Goal: Task Accomplishment & Management: Complete application form

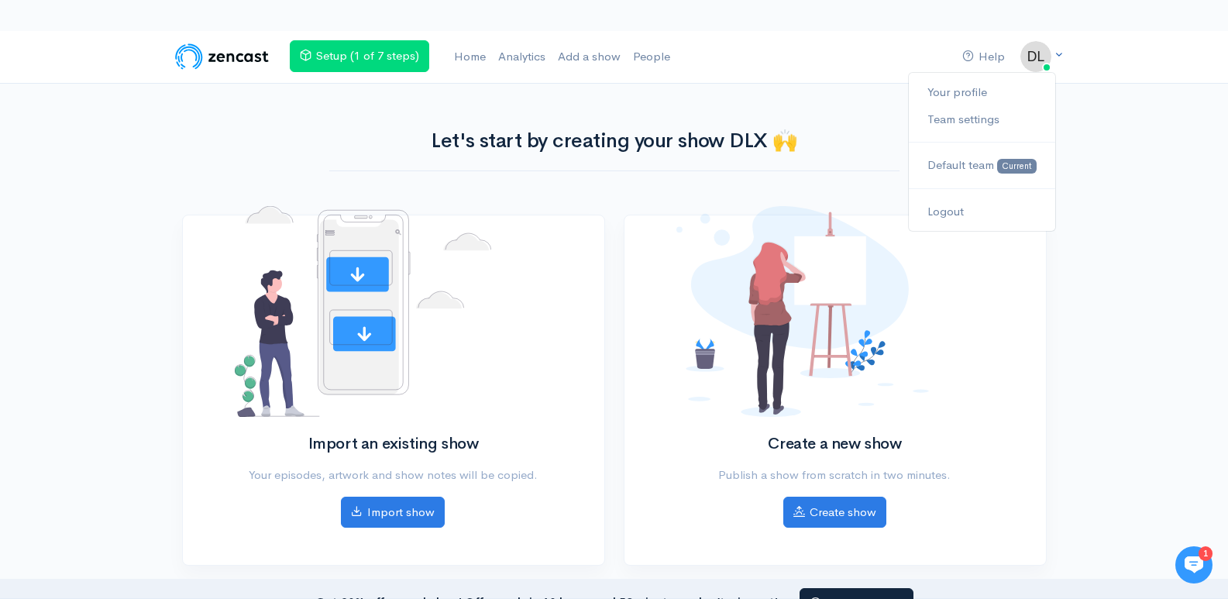
click at [1044, 53] on img at bounding box center [1035, 56] width 31 height 31
click at [958, 88] on link "Your profile" at bounding box center [982, 92] width 146 height 27
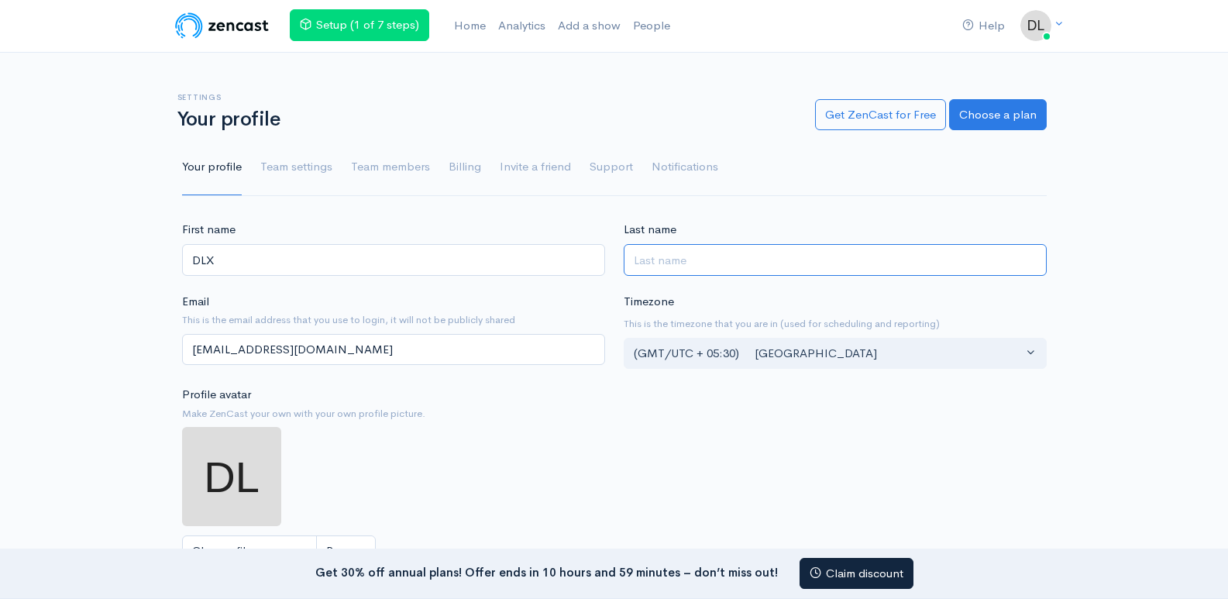
click at [707, 262] on input "Last name" at bounding box center [835, 260] width 423 height 32
type input "Press"
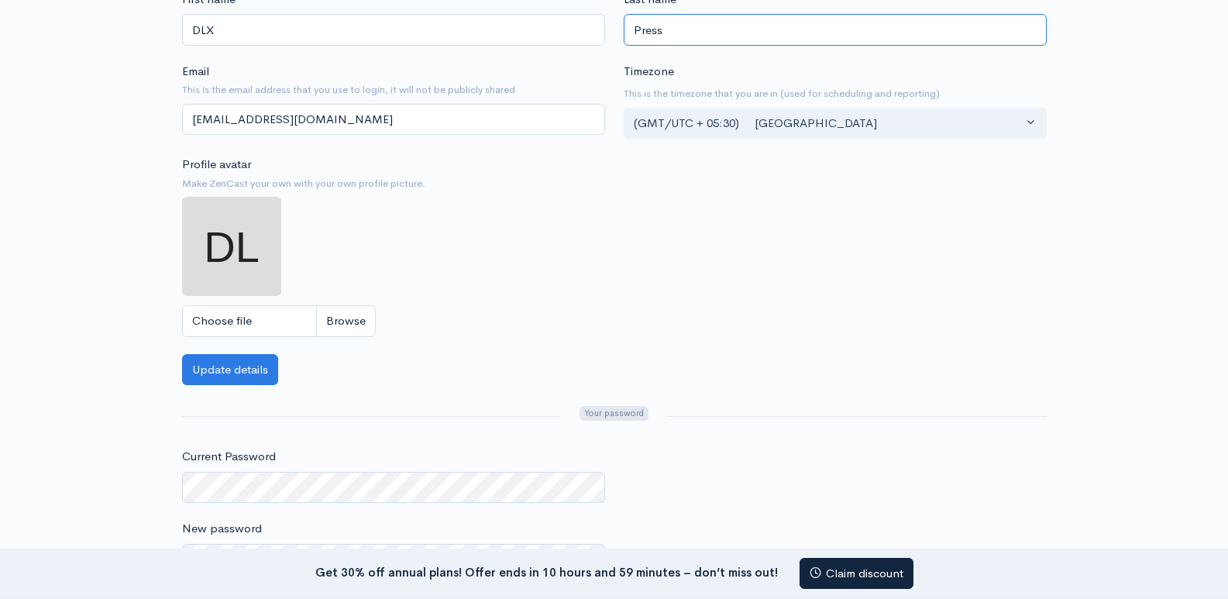
scroll to position [232, 0]
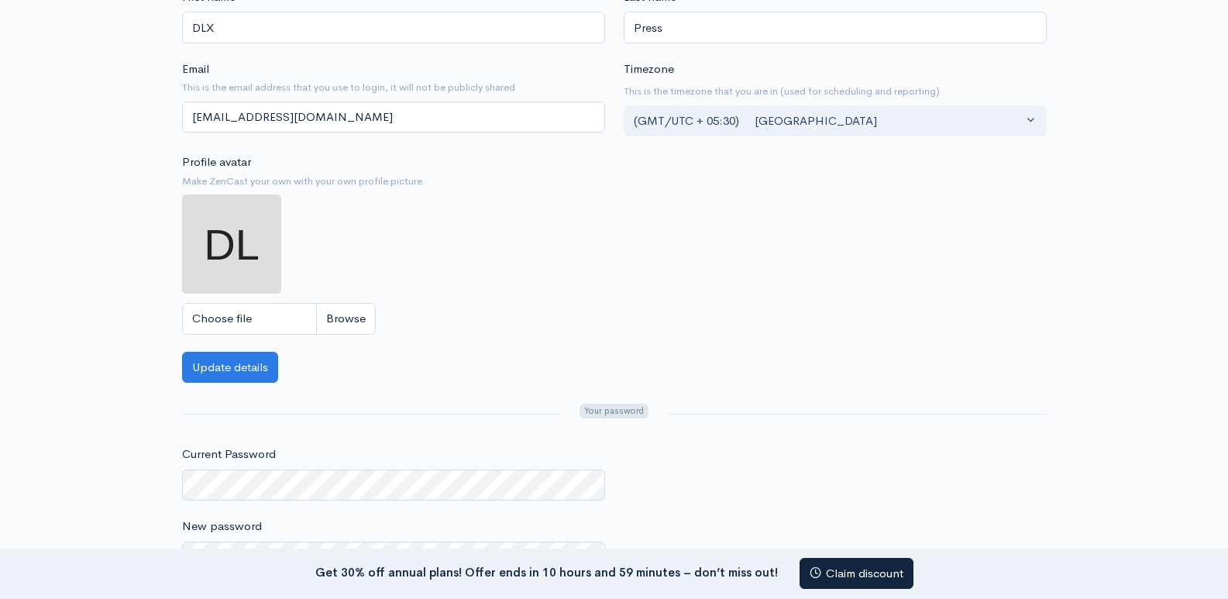
click at [250, 223] on img at bounding box center [231, 243] width 99 height 99
click at [351, 320] on input "Choose file" at bounding box center [279, 319] width 194 height 32
type input "C:\fakepath\Untitled design (27).jpg"
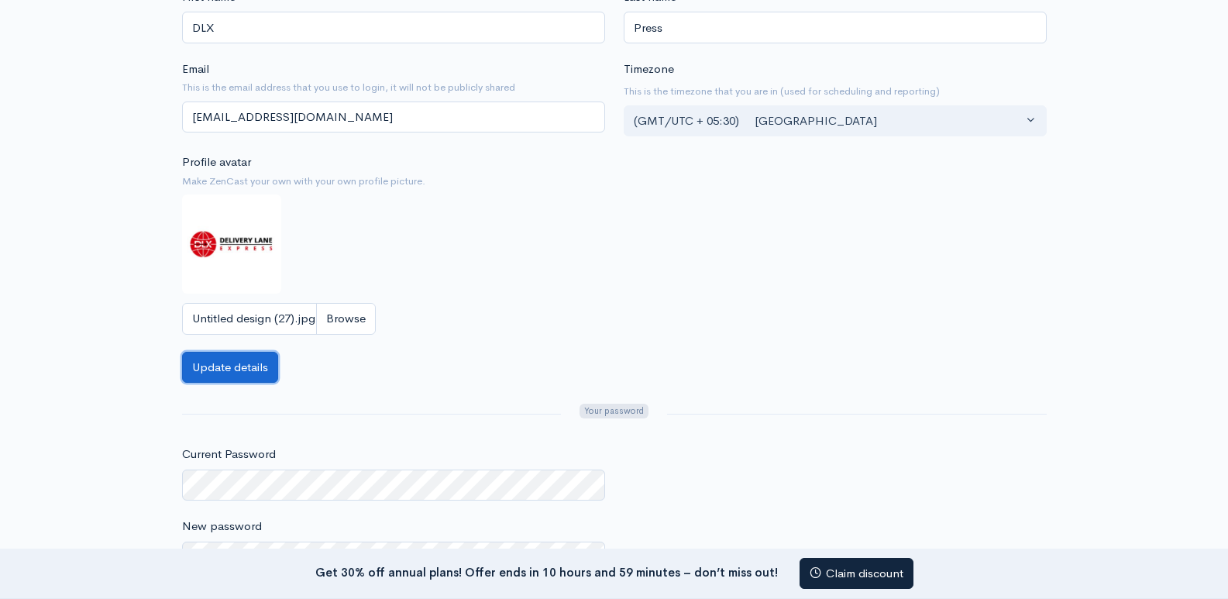
click at [236, 371] on button "Update details" at bounding box center [230, 368] width 96 height 32
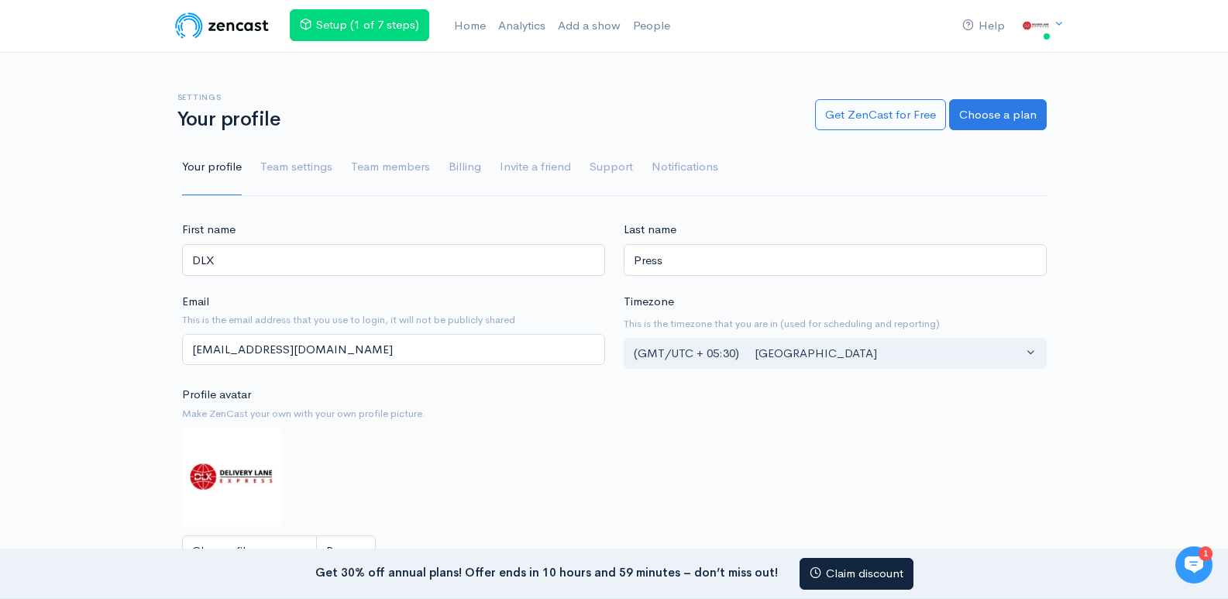
click at [1199, 40] on nav "Help Notifications View all Your profile Team settings Default team Current Log…" at bounding box center [614, 26] width 1228 height 53
click at [1191, 171] on div "Settings Your profile Get ZenCast for Free Choose a plan Your profile Team sett…" at bounding box center [614, 135] width 1228 height 122
click at [243, 30] on img at bounding box center [222, 25] width 98 height 31
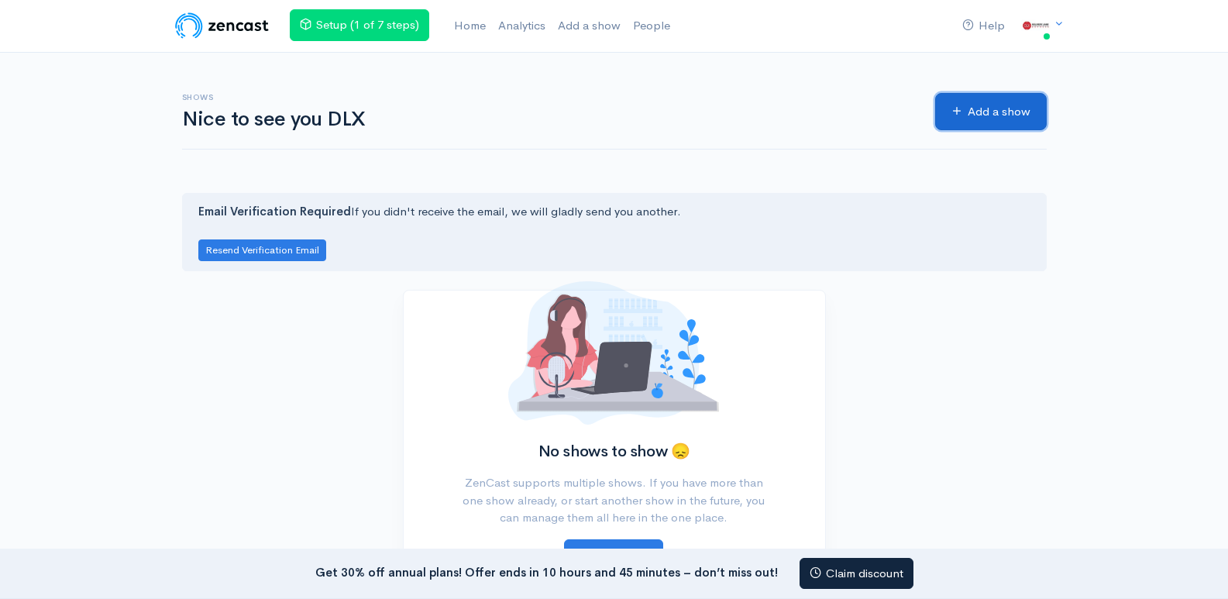
click at [983, 112] on link "Add a show" at bounding box center [991, 112] width 112 height 38
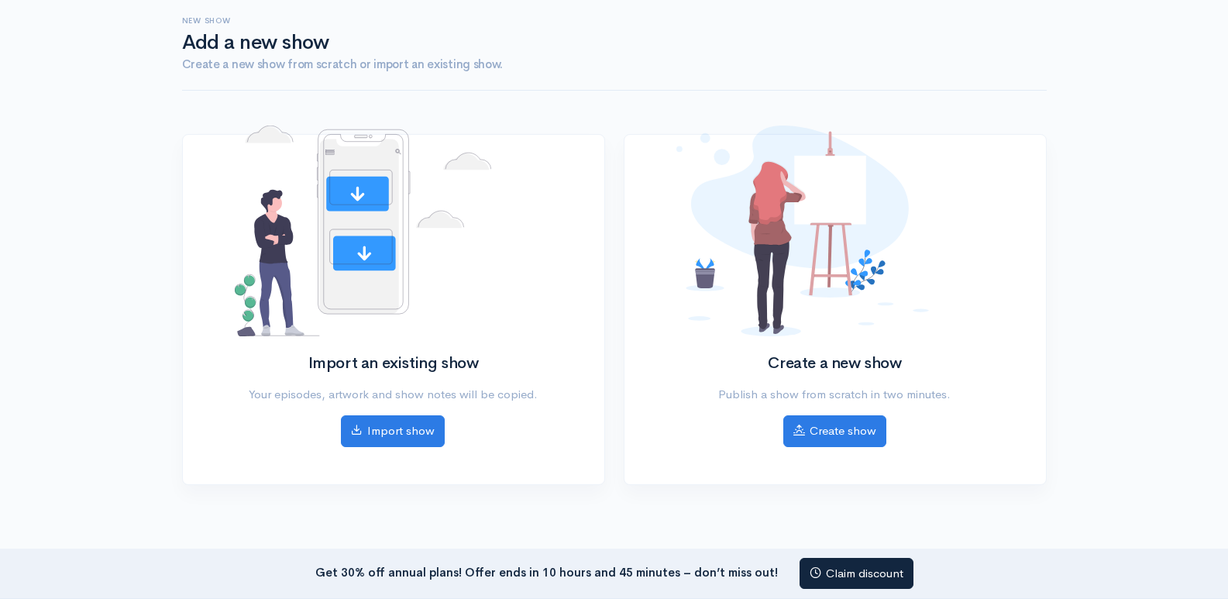
scroll to position [170, 0]
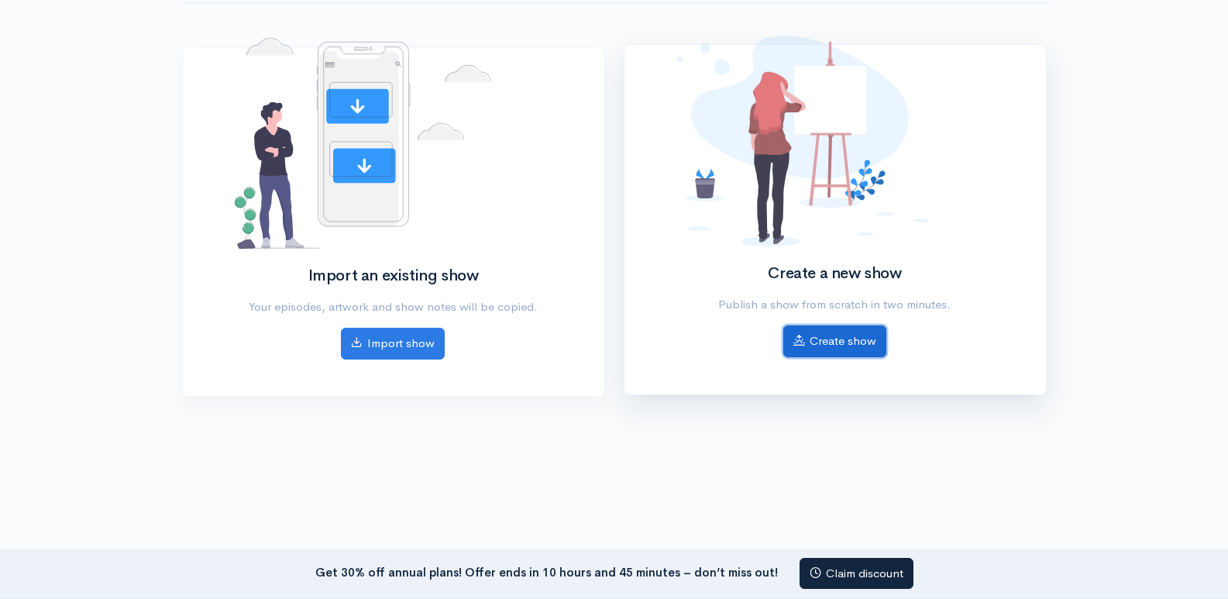
click at [841, 354] on link "Create show" at bounding box center [834, 341] width 103 height 32
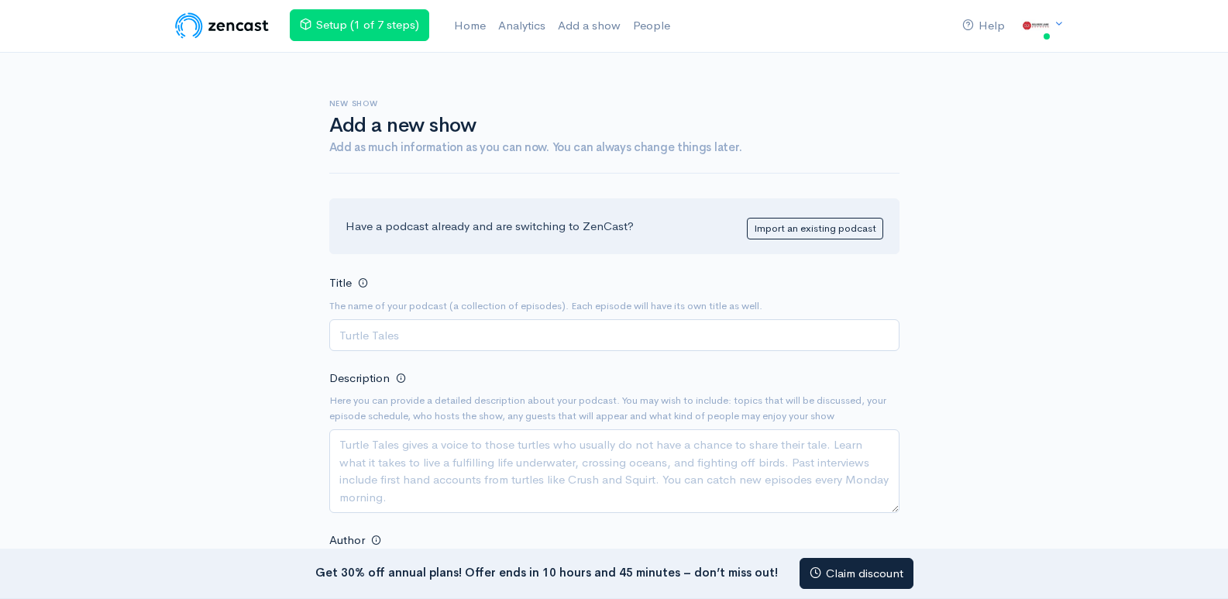
click at [389, 342] on input "Title" at bounding box center [614, 335] width 570 height 32
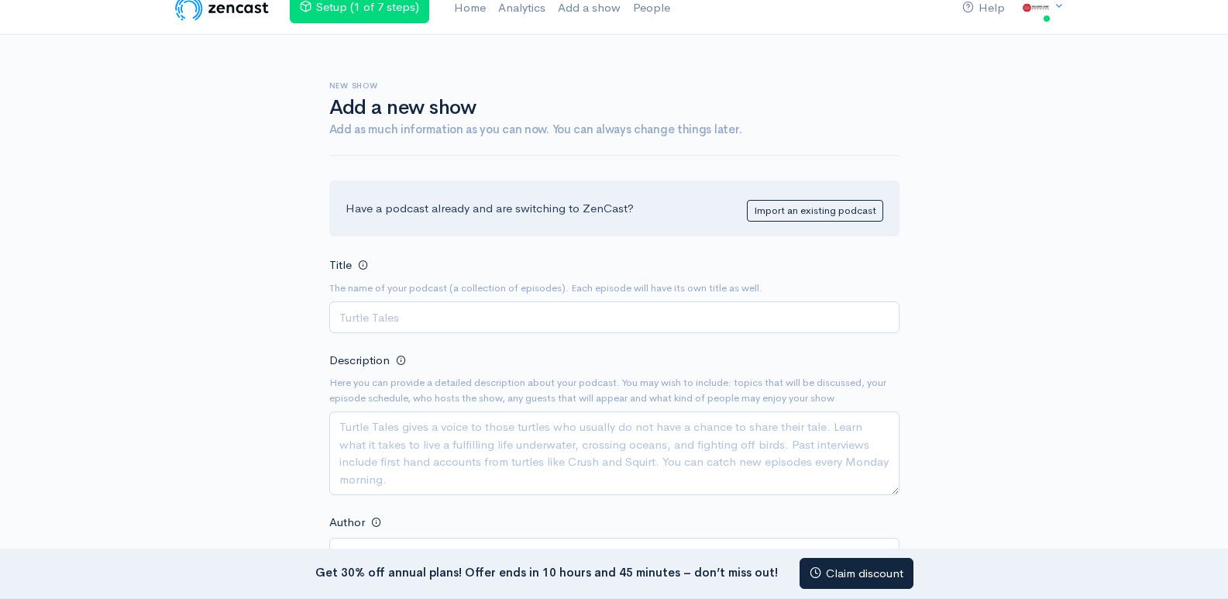
scroll to position [16, 0]
click at [388, 320] on input "Title" at bounding box center [614, 319] width 570 height 32
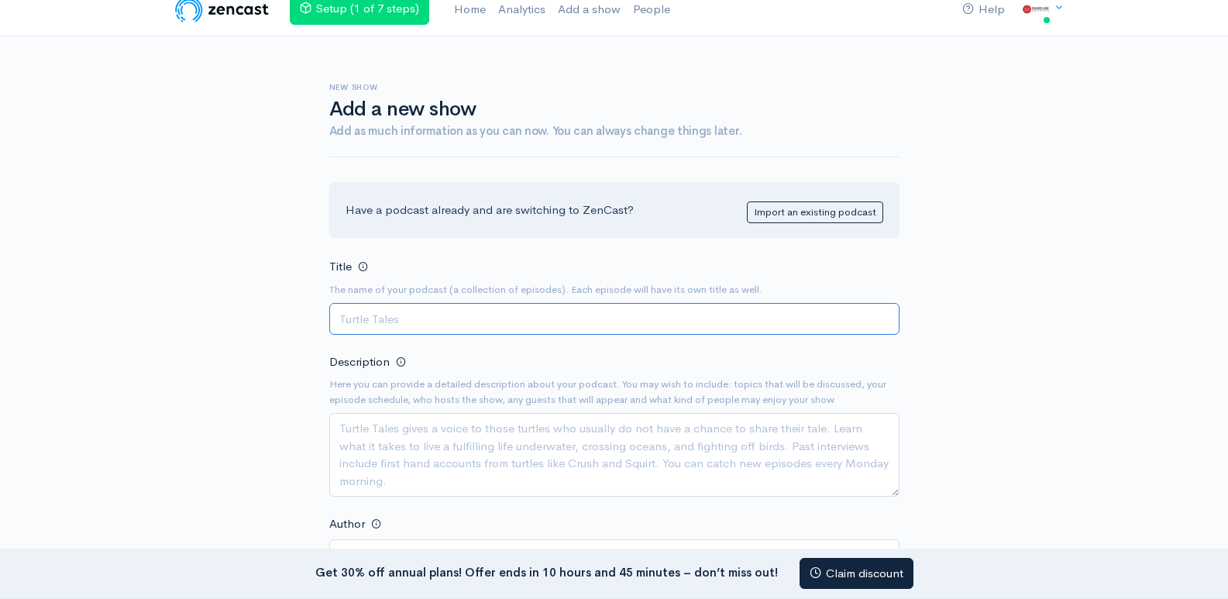
paste input "DLX Press"
type input "DLX Press"
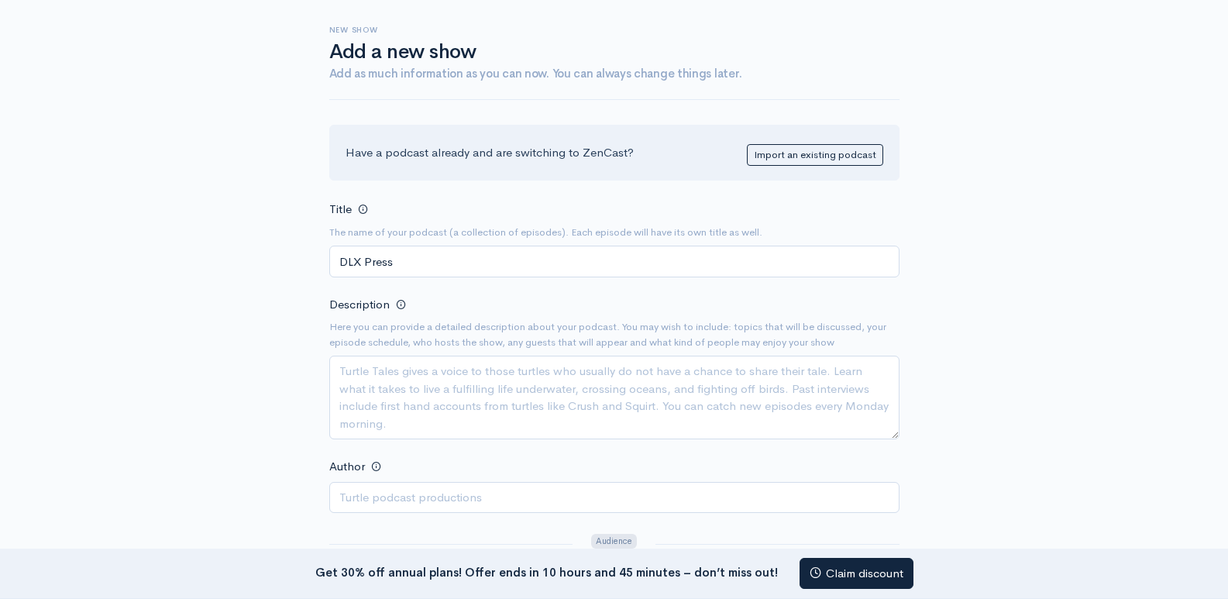
scroll to position [171, 0]
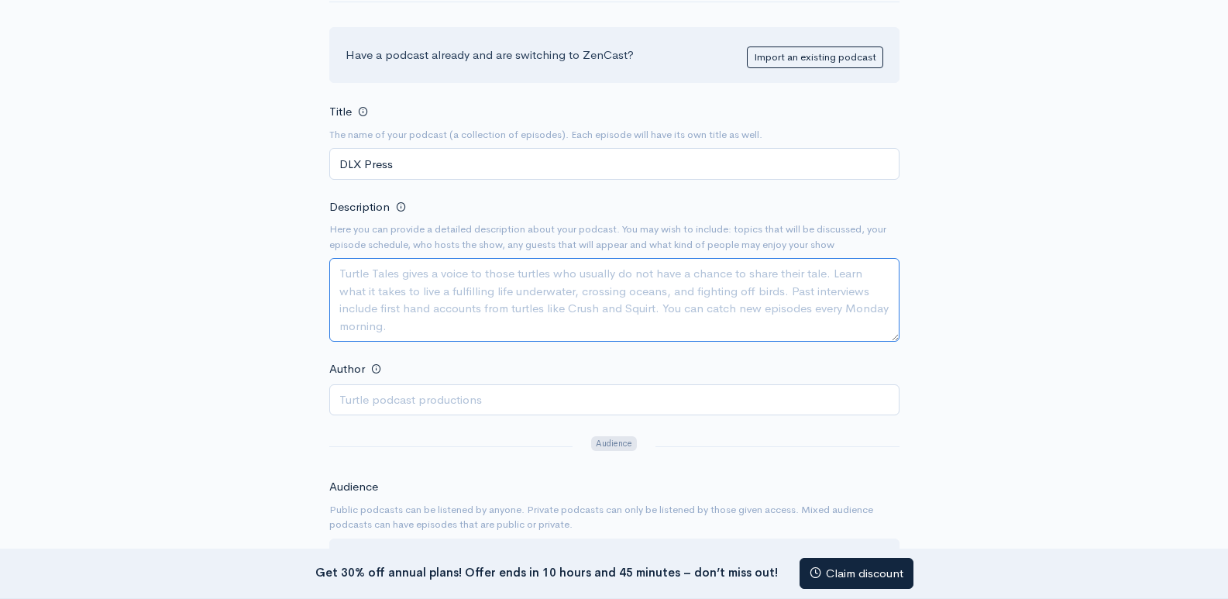
click at [462, 285] on textarea "Description" at bounding box center [614, 300] width 570 height 84
paste textarea "I’m a dedicated logistics expert at DLX Press, a premium courier company proudl…"
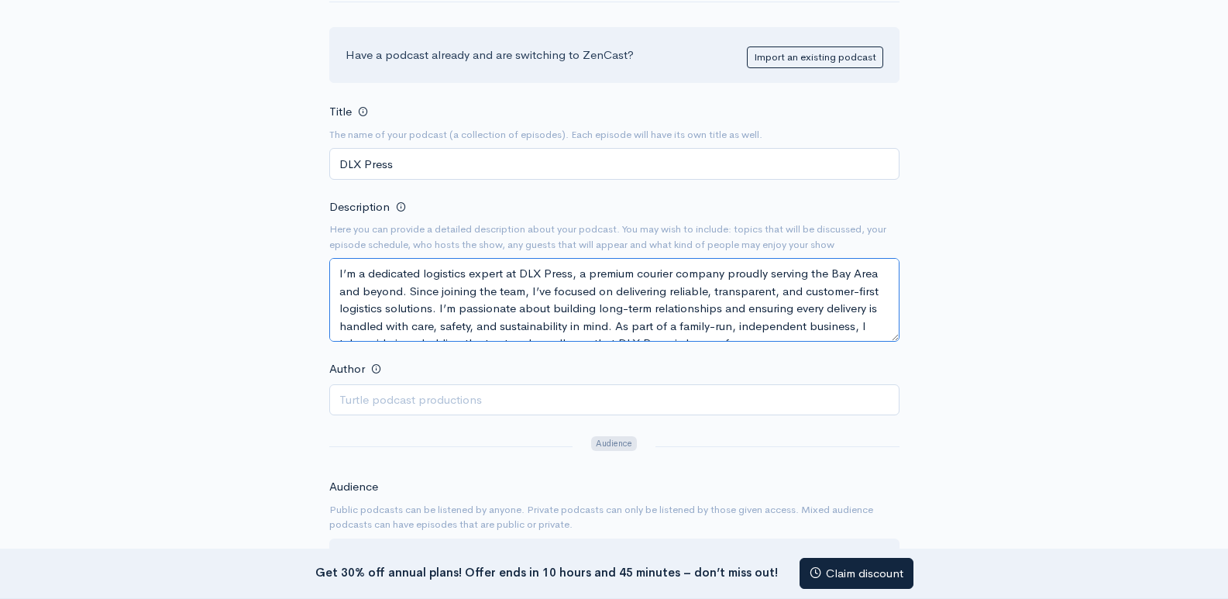
scroll to position [10, 0]
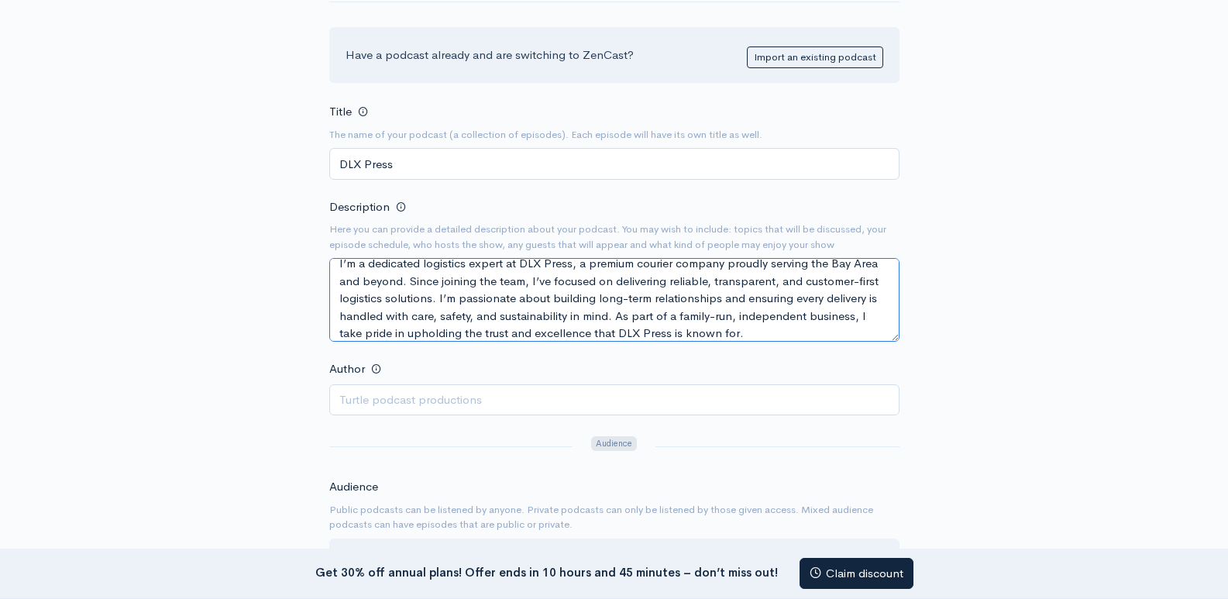
type textarea "I’m a dedicated logistics expert at DLX Press, a premium courier company proudl…"
click at [373, 399] on input "Author" at bounding box center [614, 400] width 570 height 32
drag, startPoint x: 271, startPoint y: 153, endPoint x: 234, endPoint y: 155, distance: 37.2
click at [236, 153] on div "New show Add a new show Add as much information as you can now. You can always …" at bounding box center [614, 499] width 883 height 1236
click at [370, 398] on input "Author" at bounding box center [614, 400] width 570 height 32
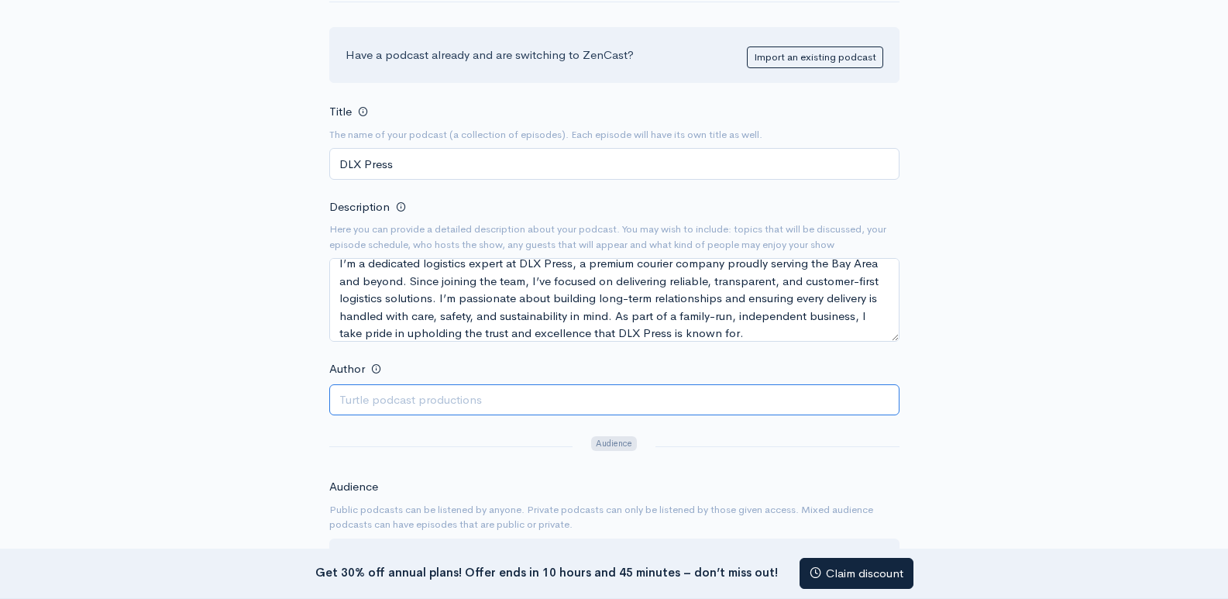
paste input "DLX Press"
type input "DLX Press"
click at [243, 453] on div "New show Add a new show Add as much information as you can now. You can always …" at bounding box center [614, 499] width 883 height 1236
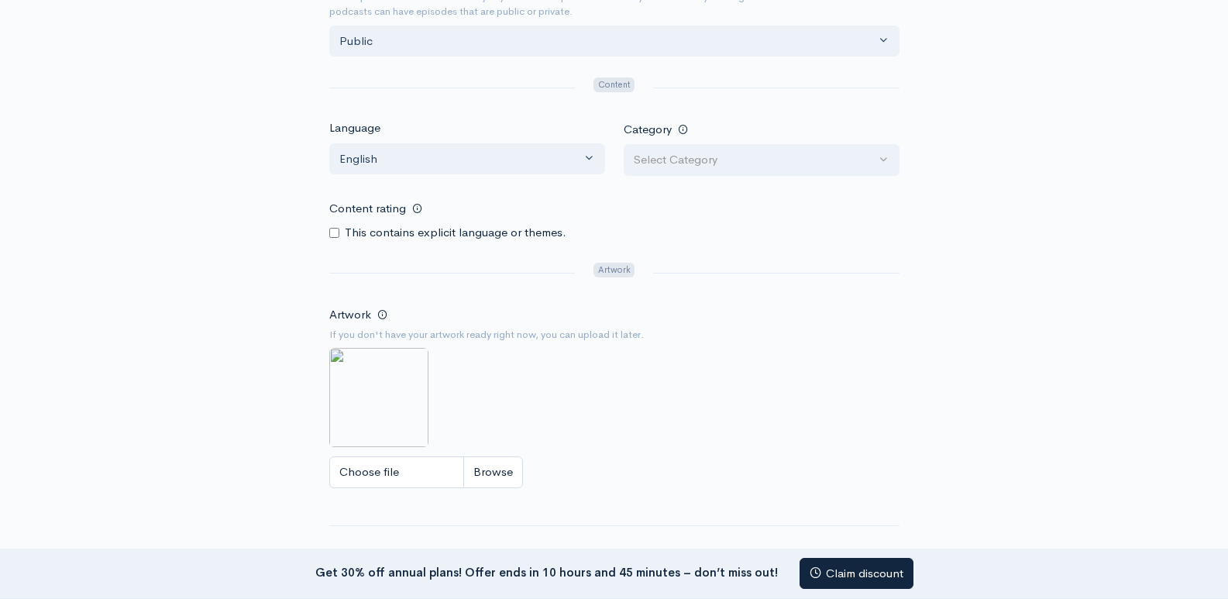
scroll to position [791, 0]
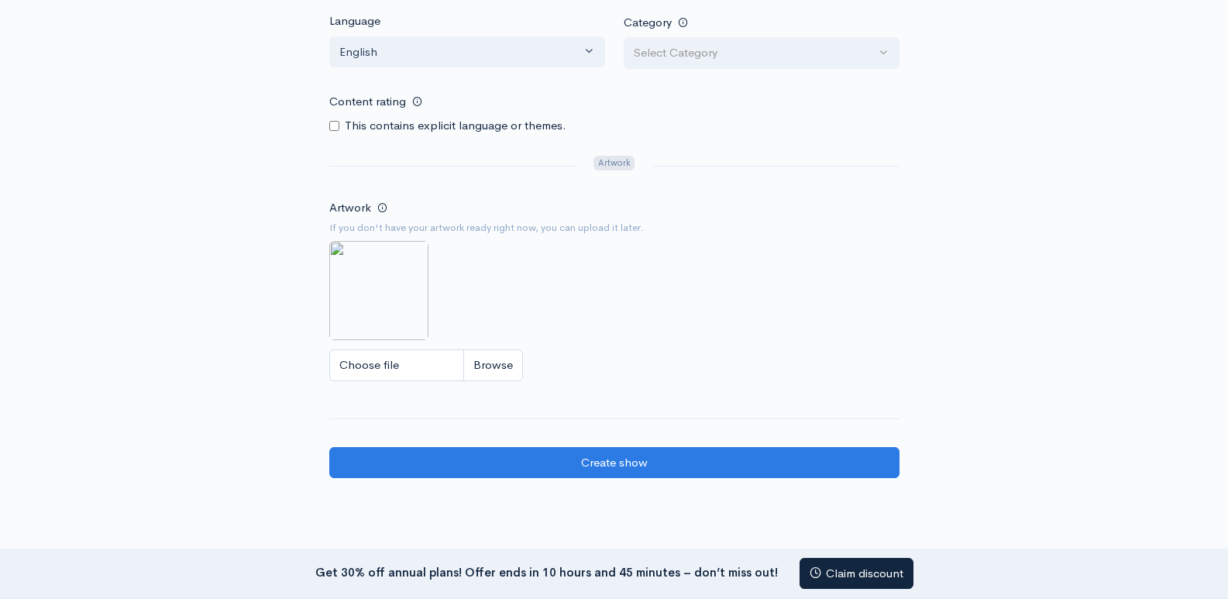
click at [374, 293] on img at bounding box center [378, 290] width 99 height 99
click at [375, 365] on input "Choose file" at bounding box center [426, 365] width 194 height 32
type input "C:\fakepath\Untitled design (27).jpg"
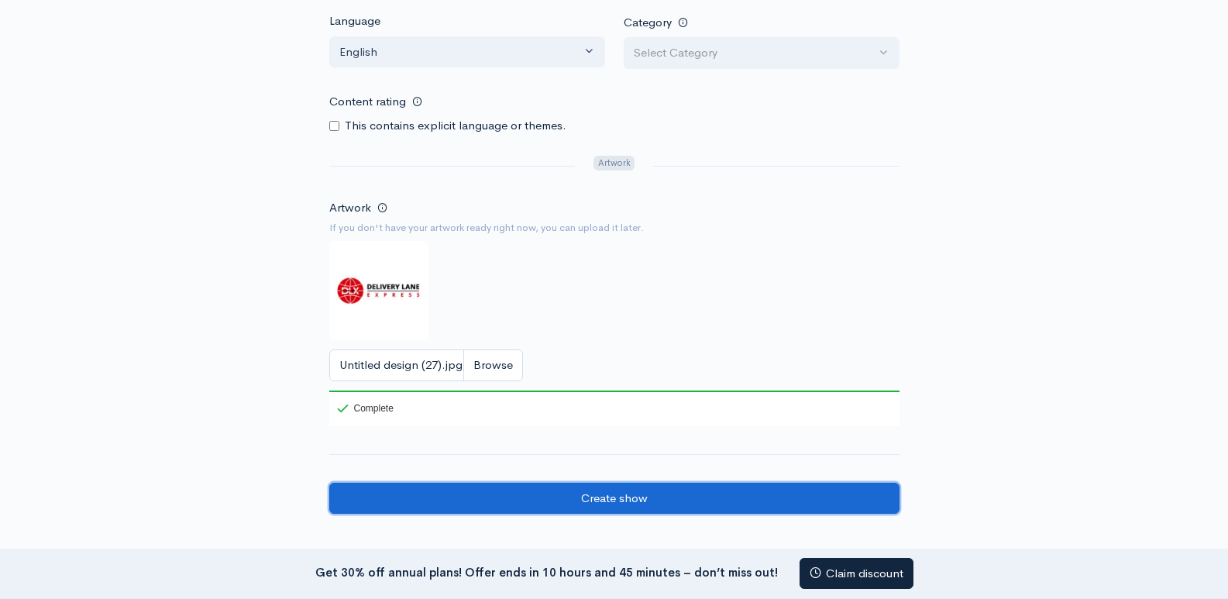
click at [519, 497] on input "Create show" at bounding box center [614, 499] width 570 height 32
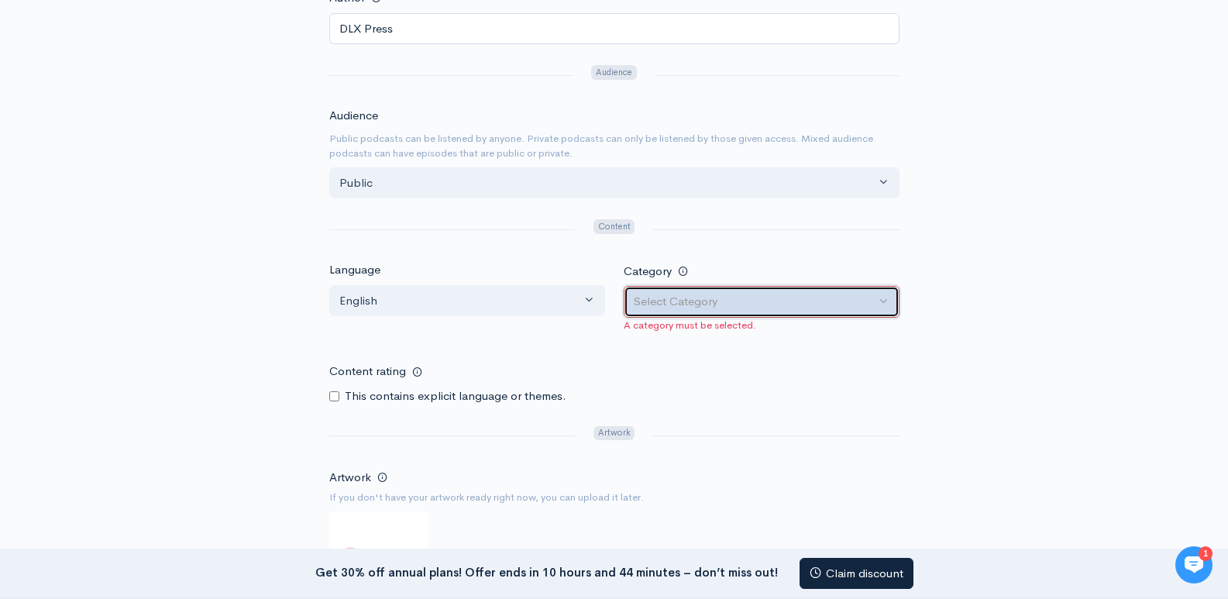
click at [720, 299] on div "Select Category" at bounding box center [755, 302] width 242 height 18
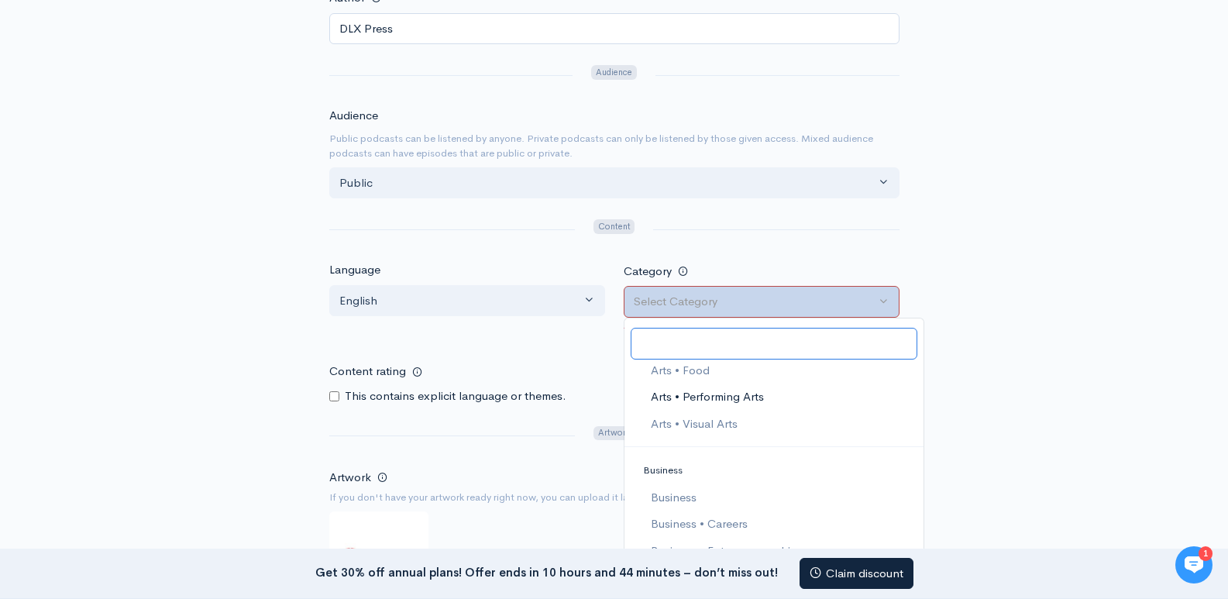
scroll to position [232, 0]
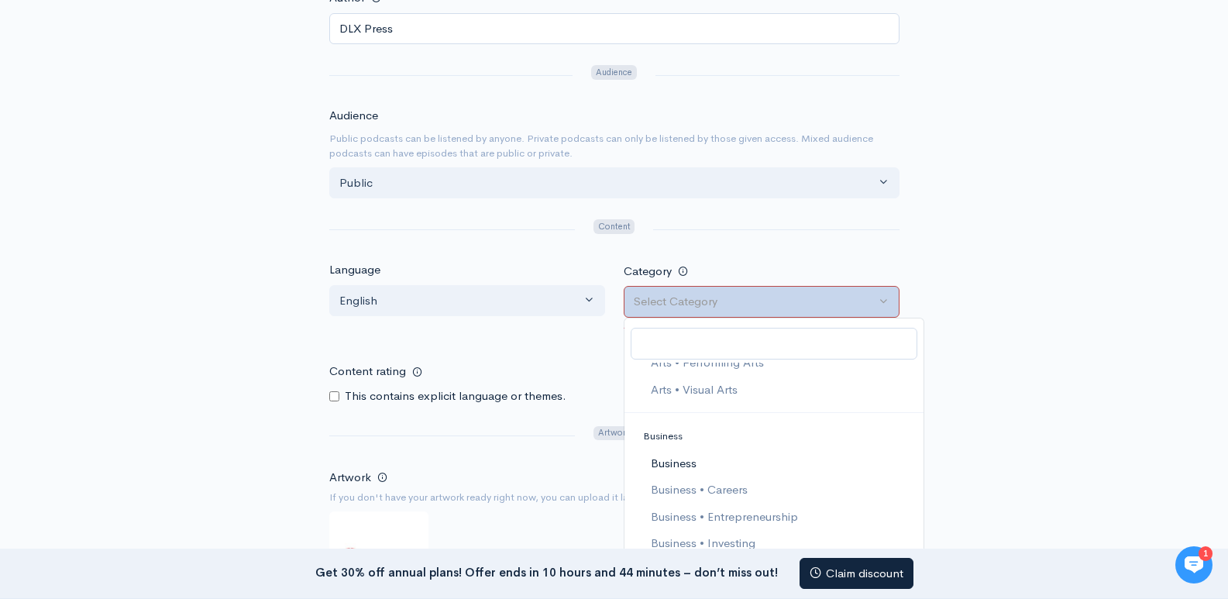
click at [674, 460] on span "Business" at bounding box center [673, 464] width 46 height 18
select select "Business"
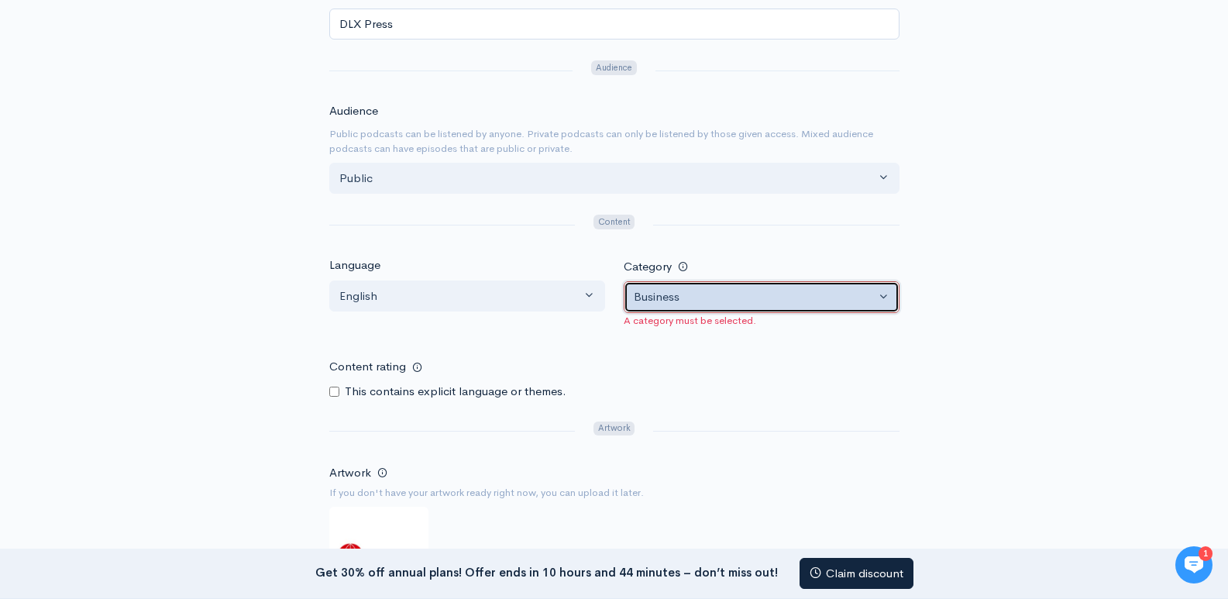
scroll to position [775, 0]
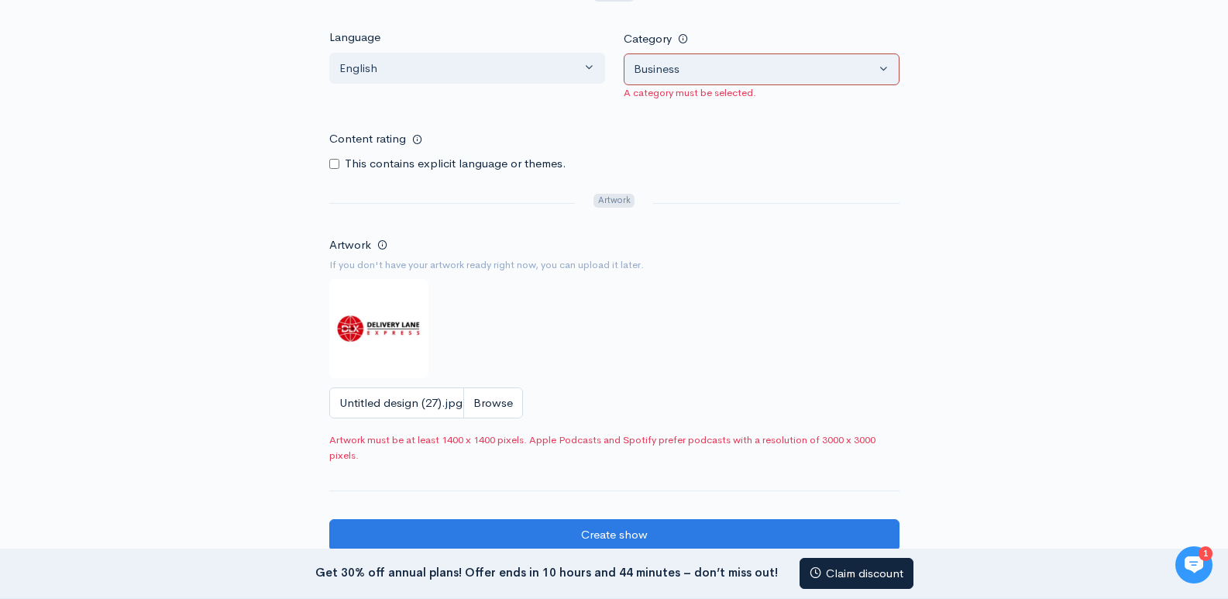
click at [366, 313] on img at bounding box center [378, 328] width 99 height 99
click at [374, 406] on input "Untitled design (27).jpg" at bounding box center [426, 403] width 194 height 32
click at [401, 325] on img at bounding box center [378, 328] width 99 height 99
click at [438, 405] on input "Untitled design (27).jpg" at bounding box center [426, 403] width 194 height 32
type input "C:\fakepath\Untitled design (28).jpg"
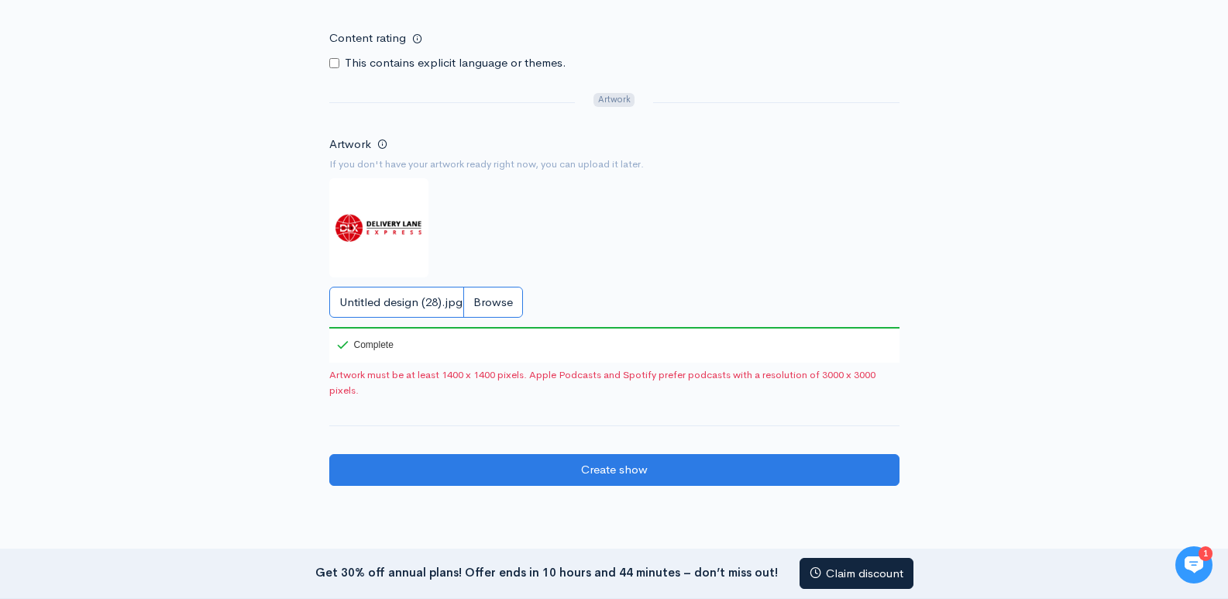
scroll to position [1007, 0]
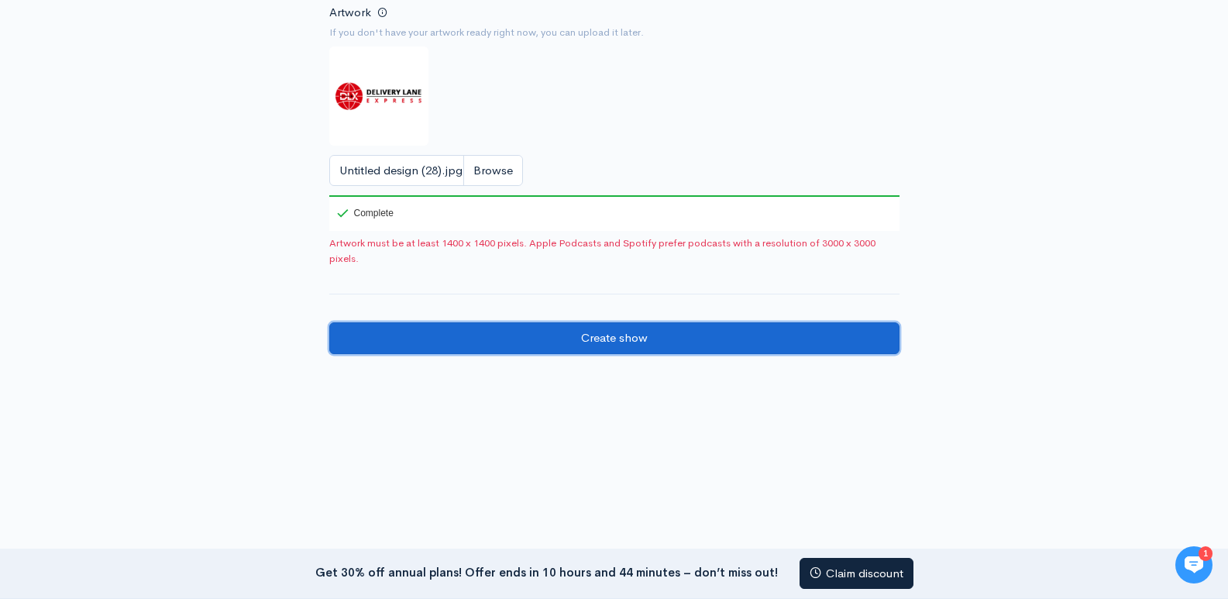
drag, startPoint x: 607, startPoint y: 346, endPoint x: 295, endPoint y: 348, distance: 312.2
click at [607, 345] on input "Create show" at bounding box center [614, 338] width 570 height 32
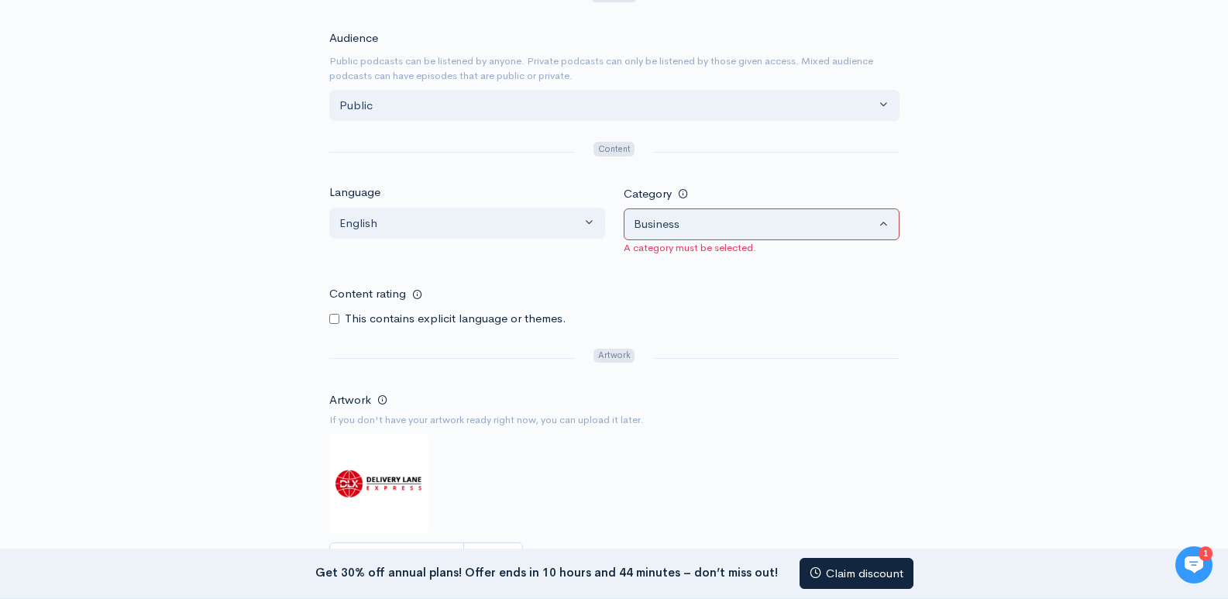
scroll to position [387, 0]
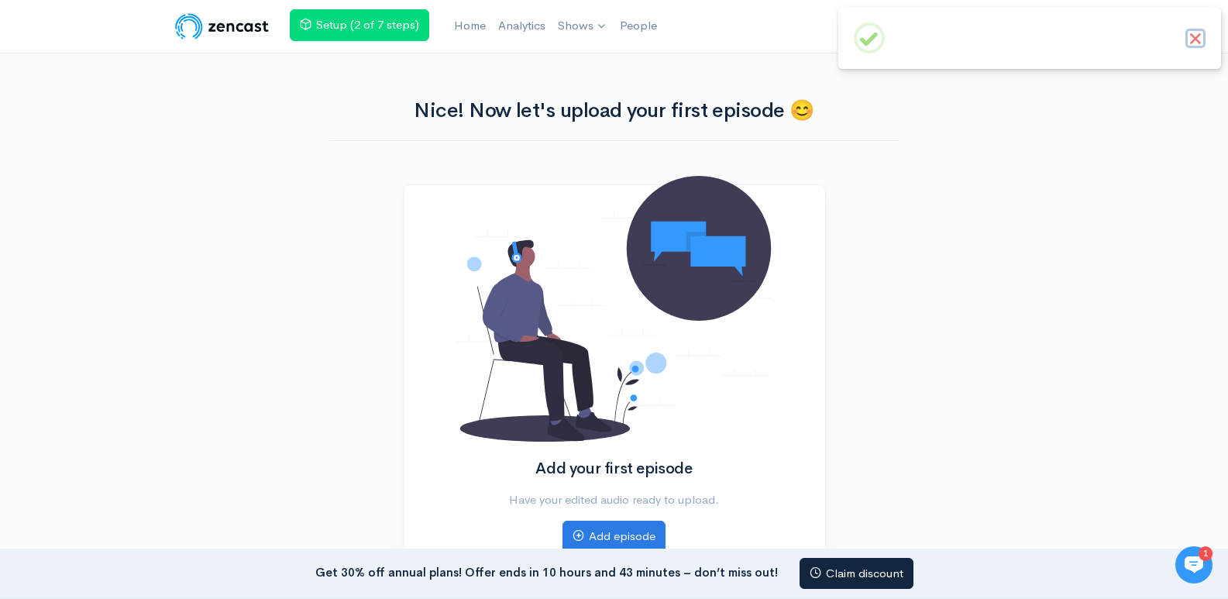
click at [1195, 37] on button "×" at bounding box center [1195, 39] width 20 height 20
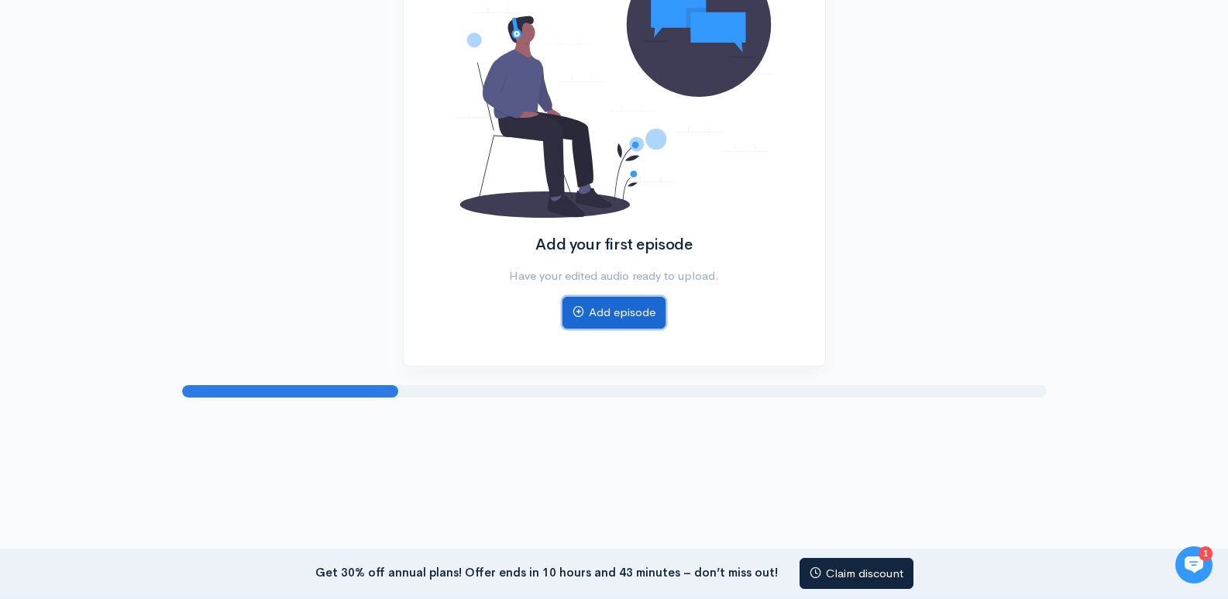
click at [619, 322] on link "Add episode" at bounding box center [613, 313] width 103 height 32
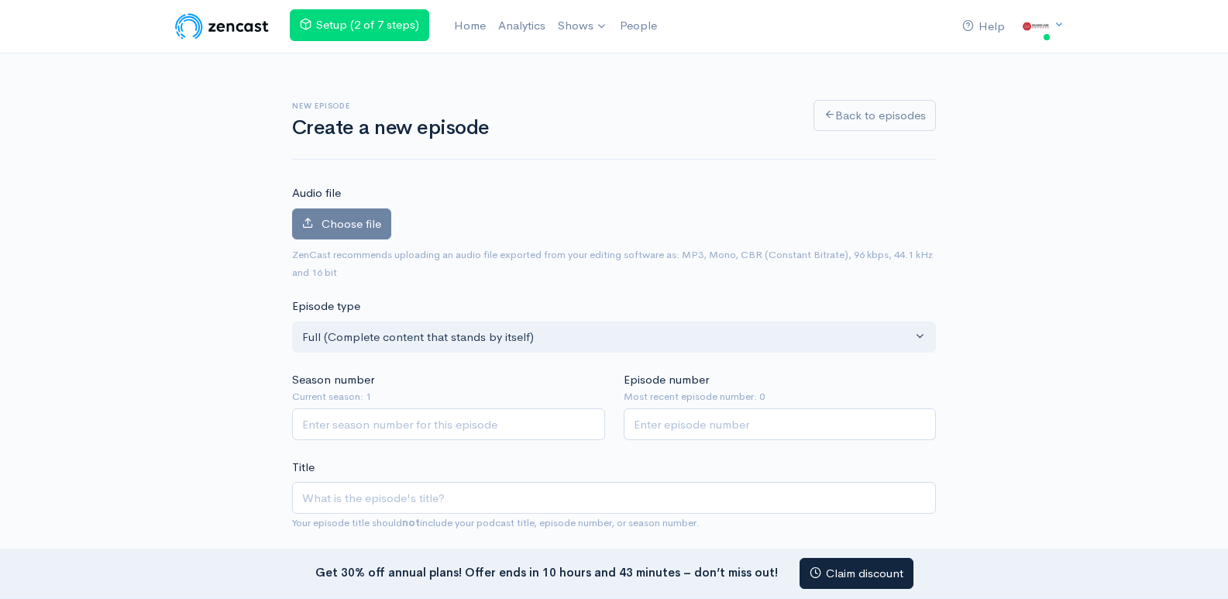
click at [346, 207] on div "Audio file Choose file 0 ZenCast recommends uploading an audio file exported fr…" at bounding box center [614, 232] width 644 height 96
click at [346, 218] on span "Choose file" at bounding box center [352, 223] width 60 height 15
click at [0, 0] on input "Choose file" at bounding box center [0, 0] width 0 height 0
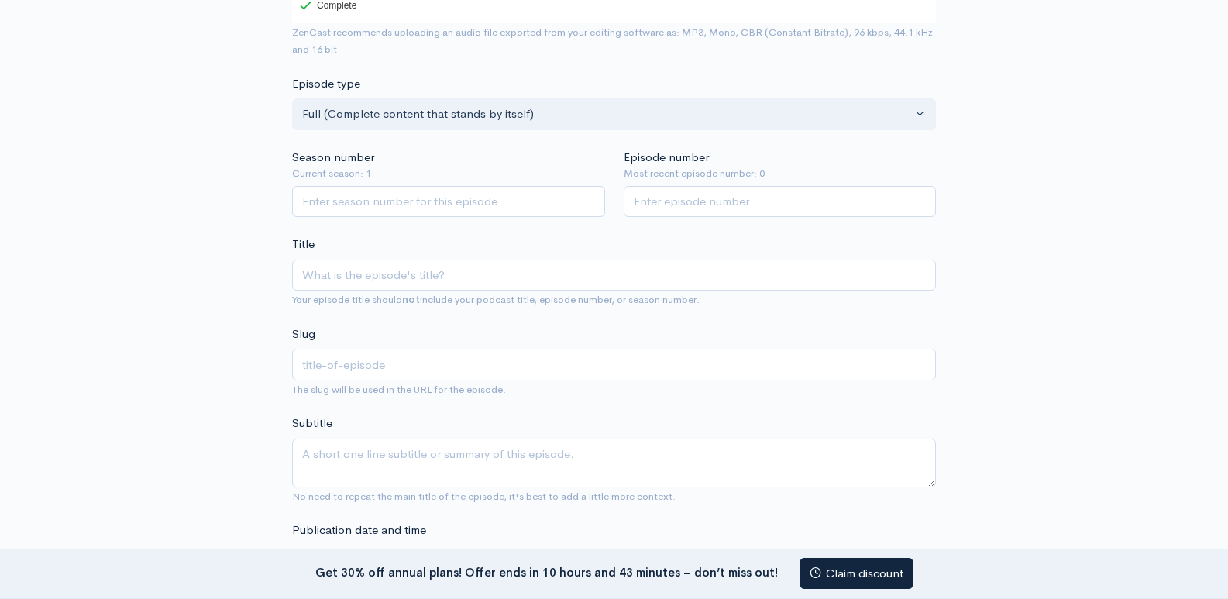
scroll to position [348, 0]
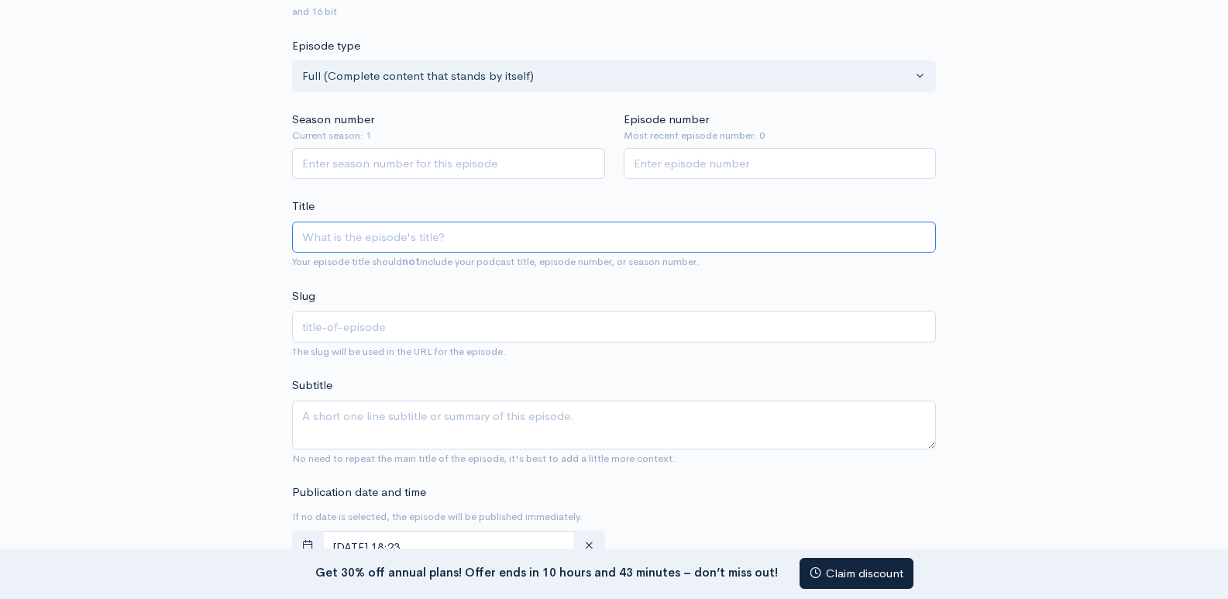
click at [374, 235] on input "Title" at bounding box center [614, 238] width 644 height 32
paste input "Trusted Delivery Services in [GEOGRAPHIC_DATA] | DLXpress"
type input "Trusted Delivery Services in [GEOGRAPHIC_DATA] | DLXpress"
type input "trusted-delivery-services-in-silicon-valley-dlxpress"
type input "Trusted Delivery Services in [GEOGRAPHIC_DATA] | DLXpress"
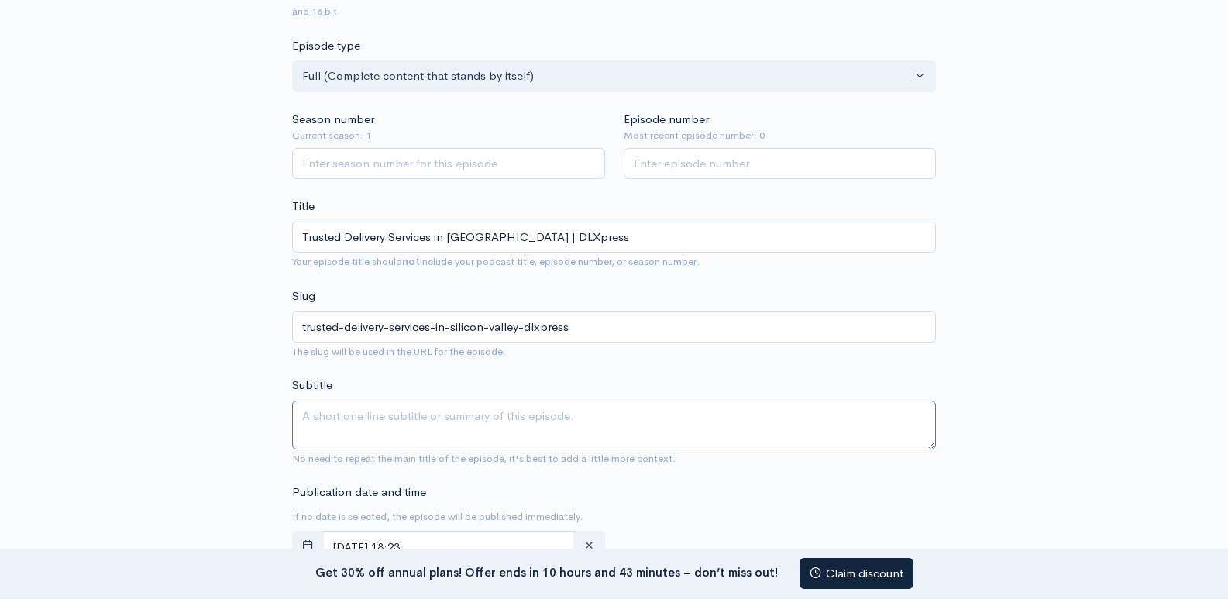
click at [358, 428] on textarea "Subtitle" at bounding box center [614, 425] width 644 height 49
paste textarea "DLXpress provides professional and efficient delivery services in Silicon Valle…"
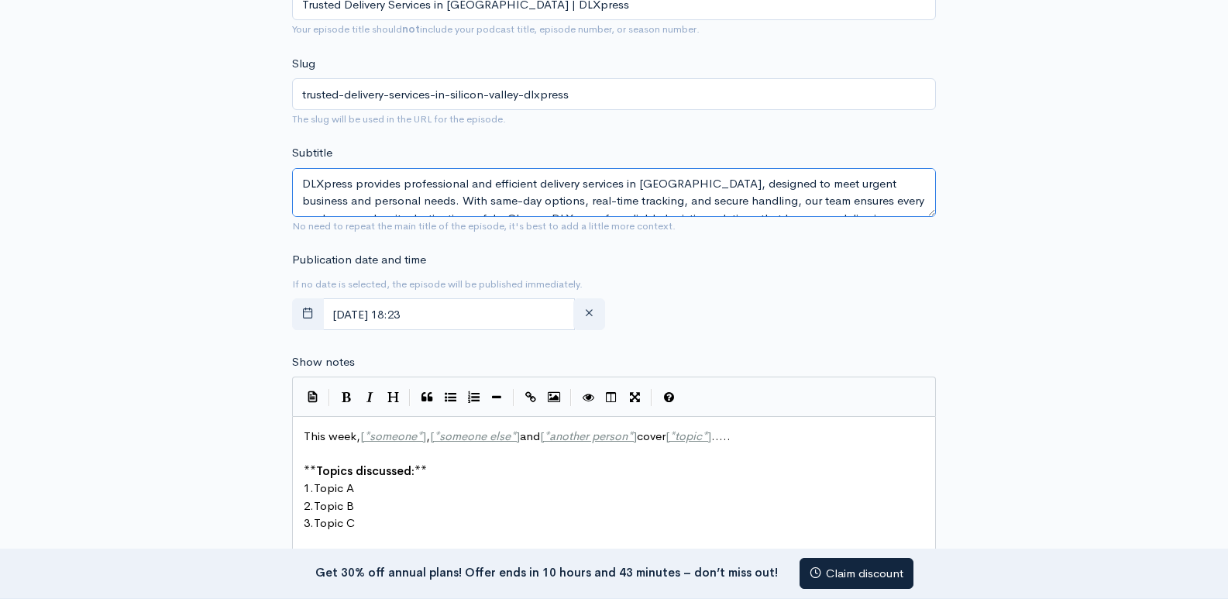
scroll to position [35, 0]
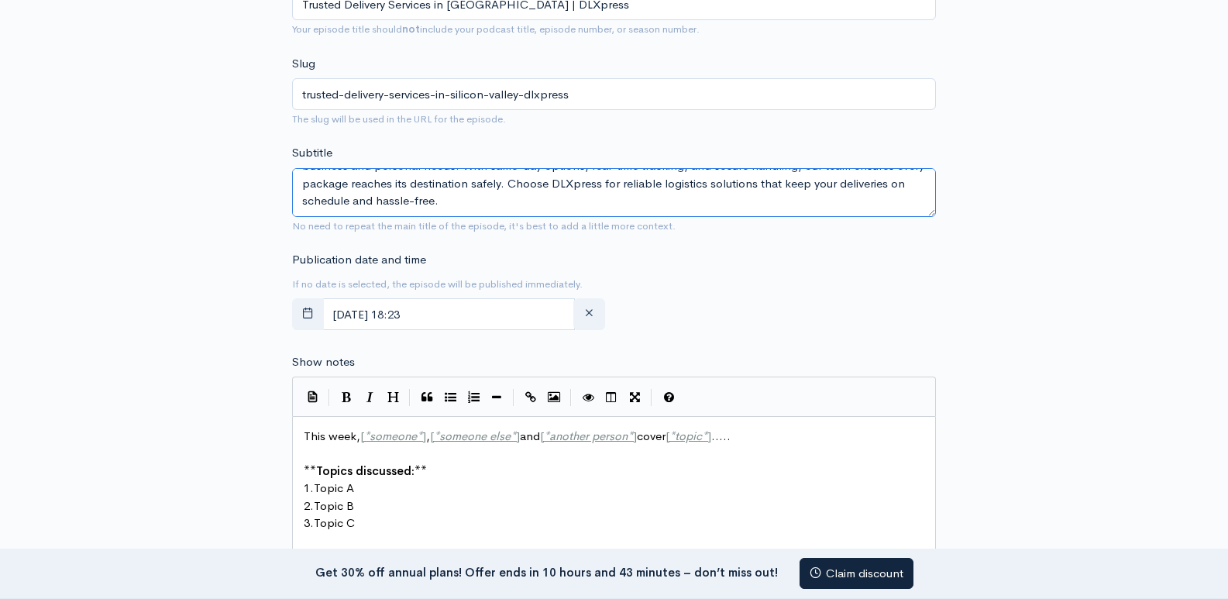
drag, startPoint x: 754, startPoint y: 208, endPoint x: 794, endPoint y: 243, distance: 53.3
click at [794, 243] on form "Audio file Choose file Trusted Delivery Services in Silicon Valley DLXpress.mp3…" at bounding box center [614, 387] width 644 height 1567
type textarea "DLXpress provides professional and efficient delivery services in [GEOGRAPHIC_D…"
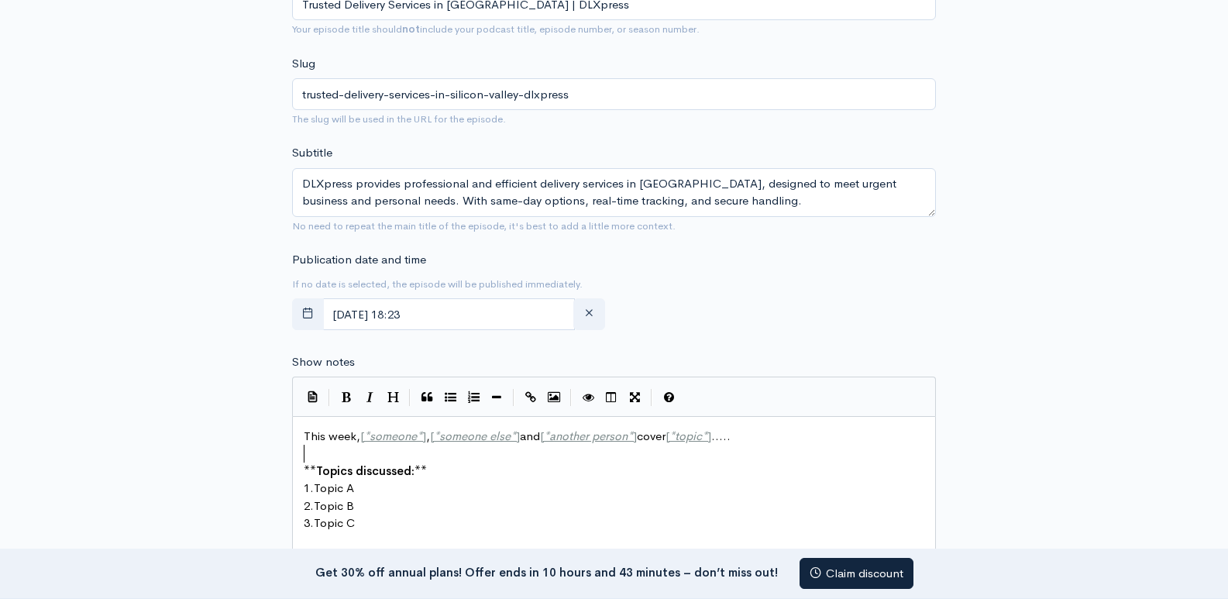
click at [480, 458] on pre "​" at bounding box center [620, 454] width 638 height 18
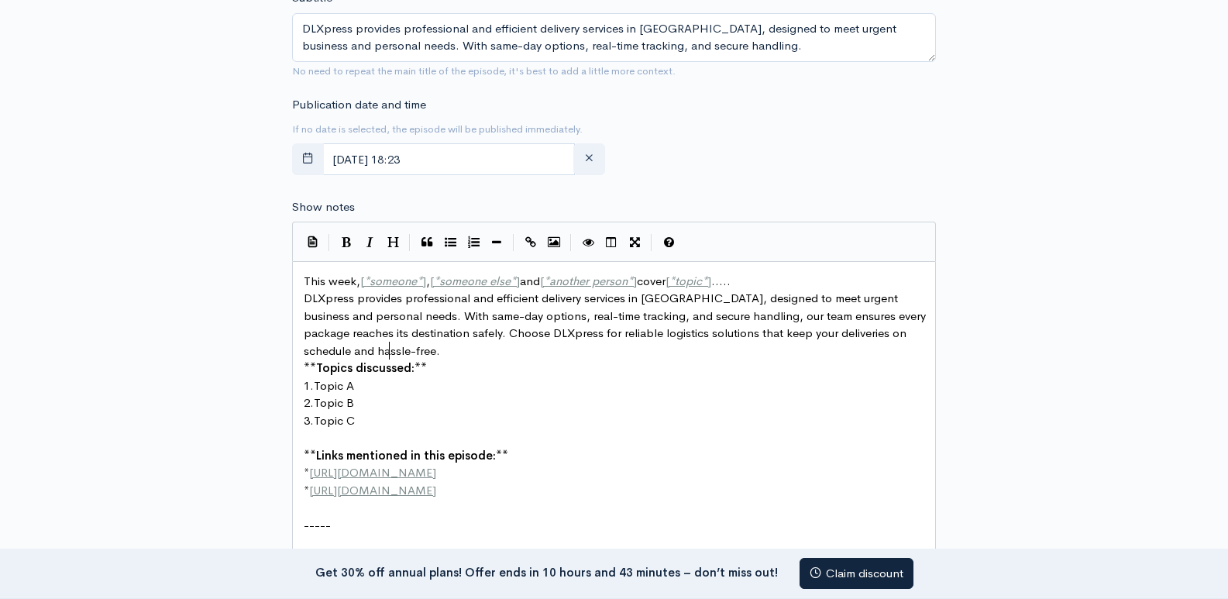
type textarea "This week, [*someone*], [*someone else*] and [*another person*] cover [*topic*]…"
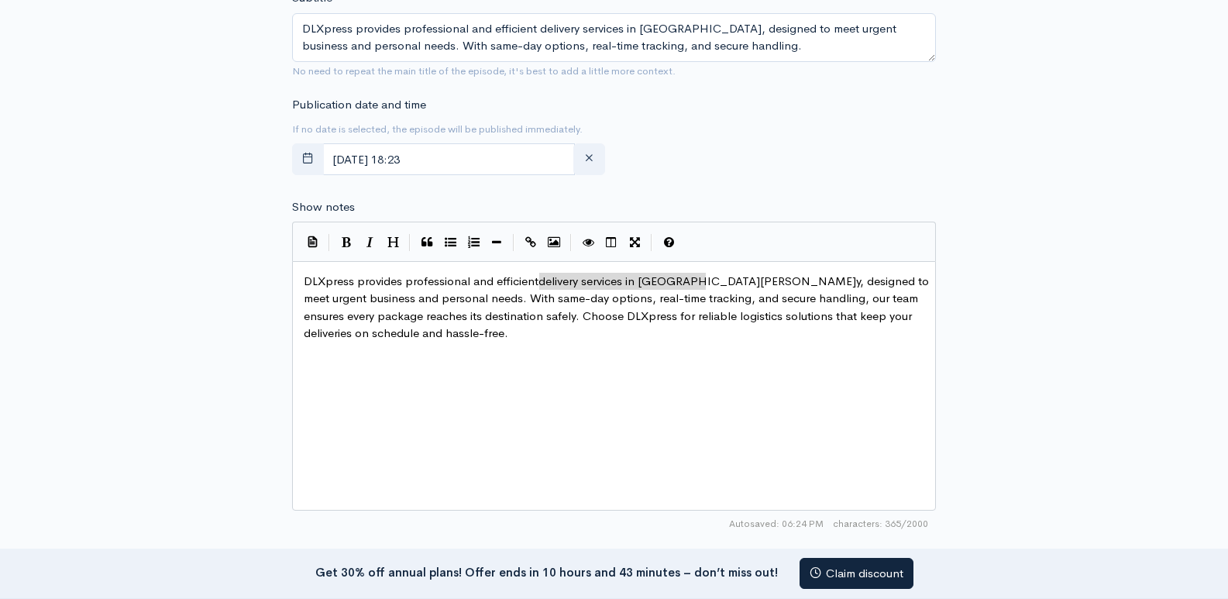
type textarea "delivery services in [GEOGRAPHIC_DATA]"
drag, startPoint x: 542, startPoint y: 281, endPoint x: 709, endPoint y: 280, distance: 167.4
click at [531, 242] on icon "Create Link" at bounding box center [530, 242] width 11 height 12
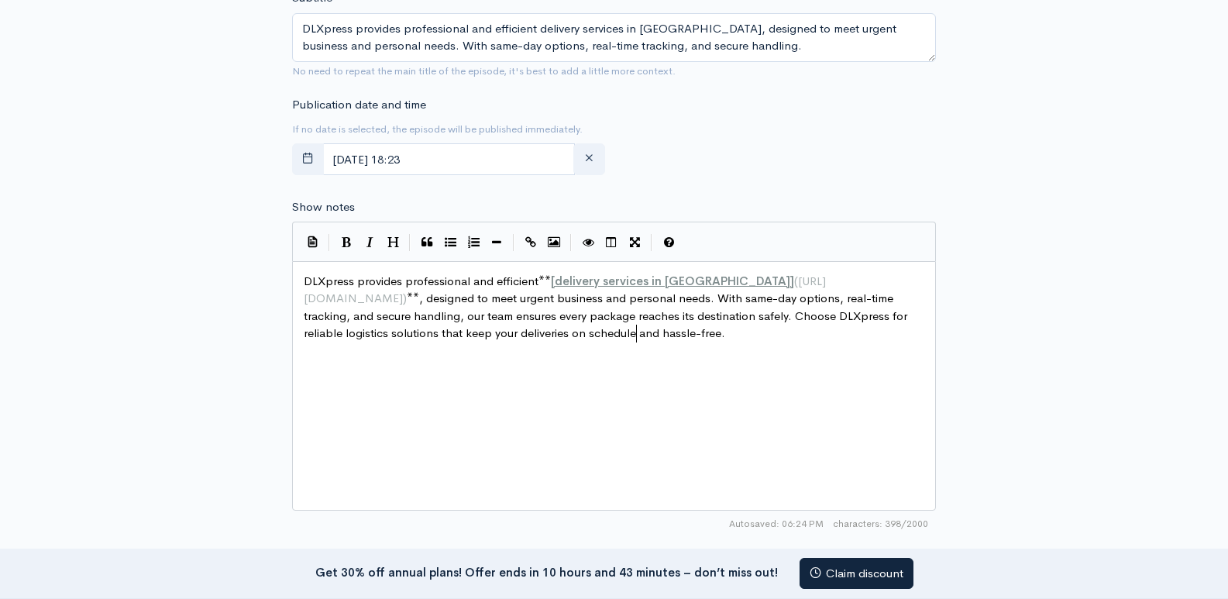
click at [595, 394] on div "x DLXpress provides professional and efficient ** [ delivery services in Silico…" at bounding box center [634, 405] width 666 height 271
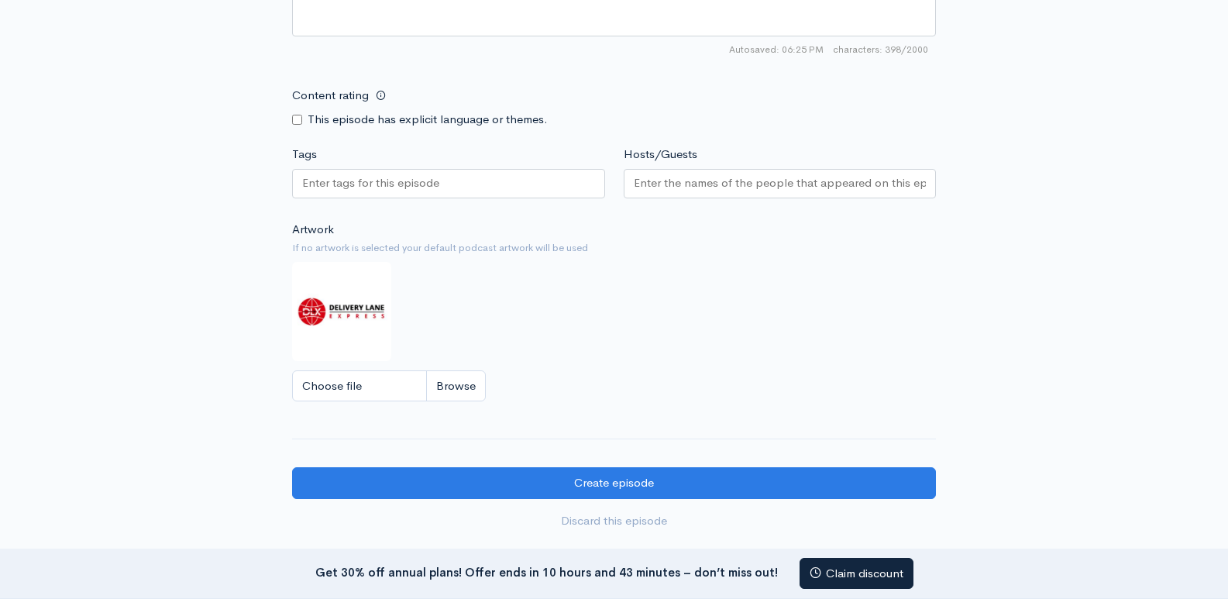
scroll to position [1355, 0]
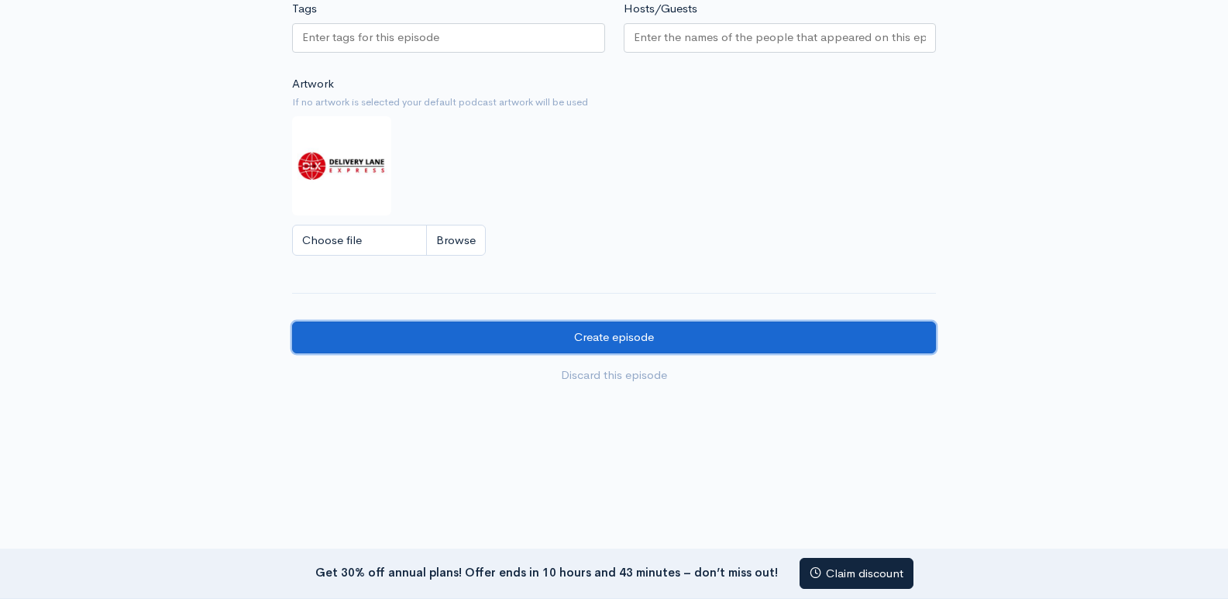
click at [575, 329] on input "Create episode" at bounding box center [614, 338] width 644 height 32
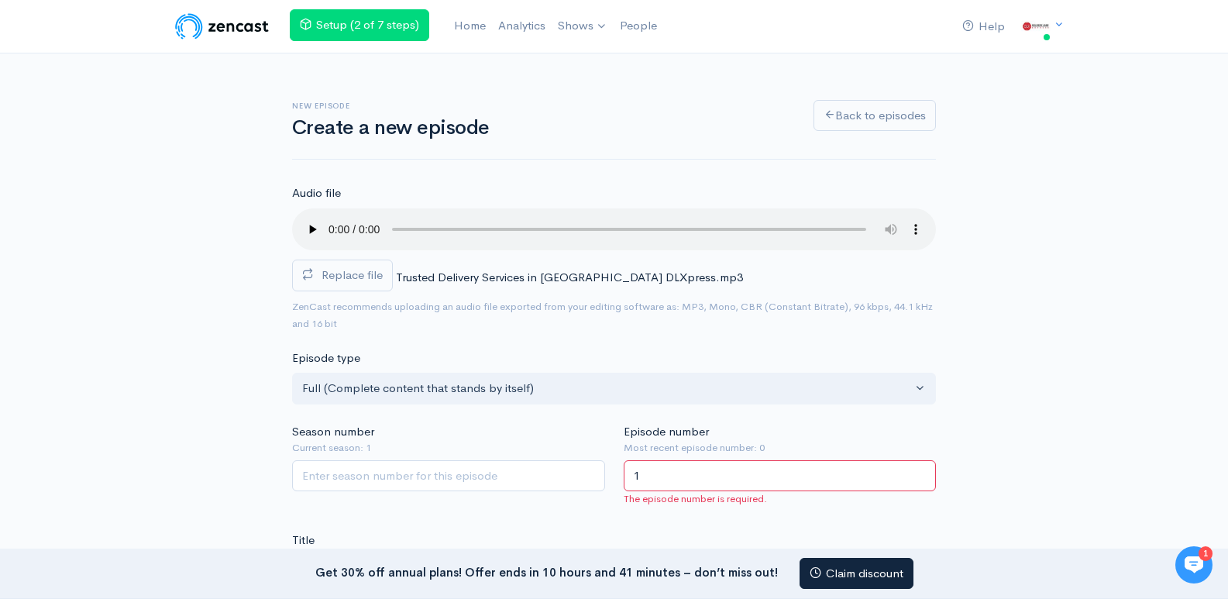
type input "1"
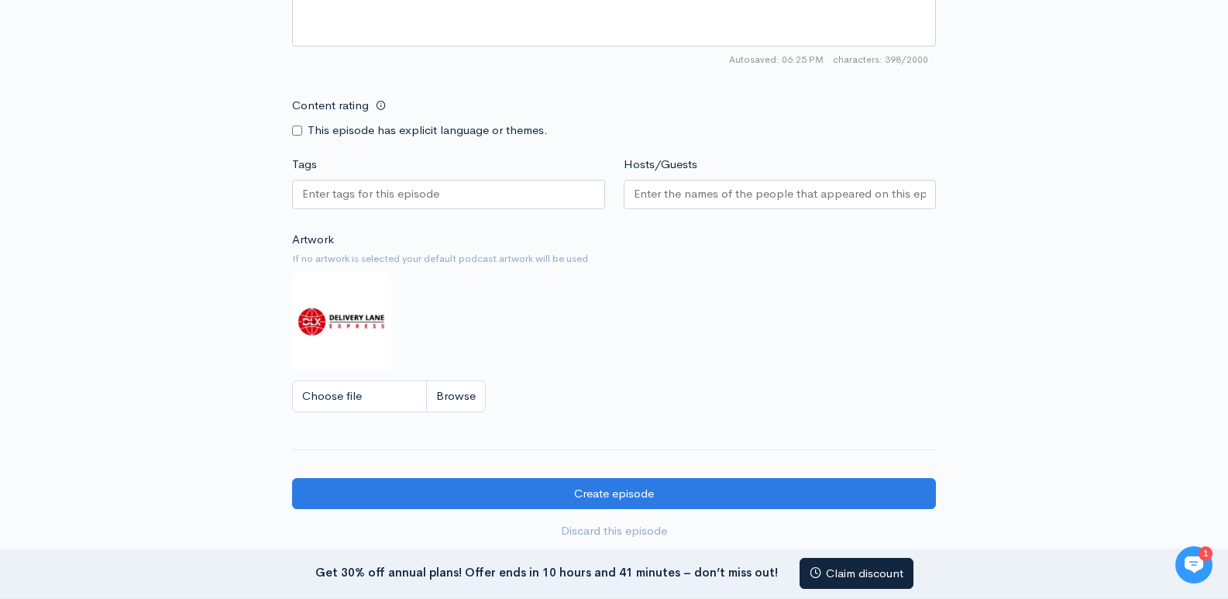
scroll to position [1240, 0]
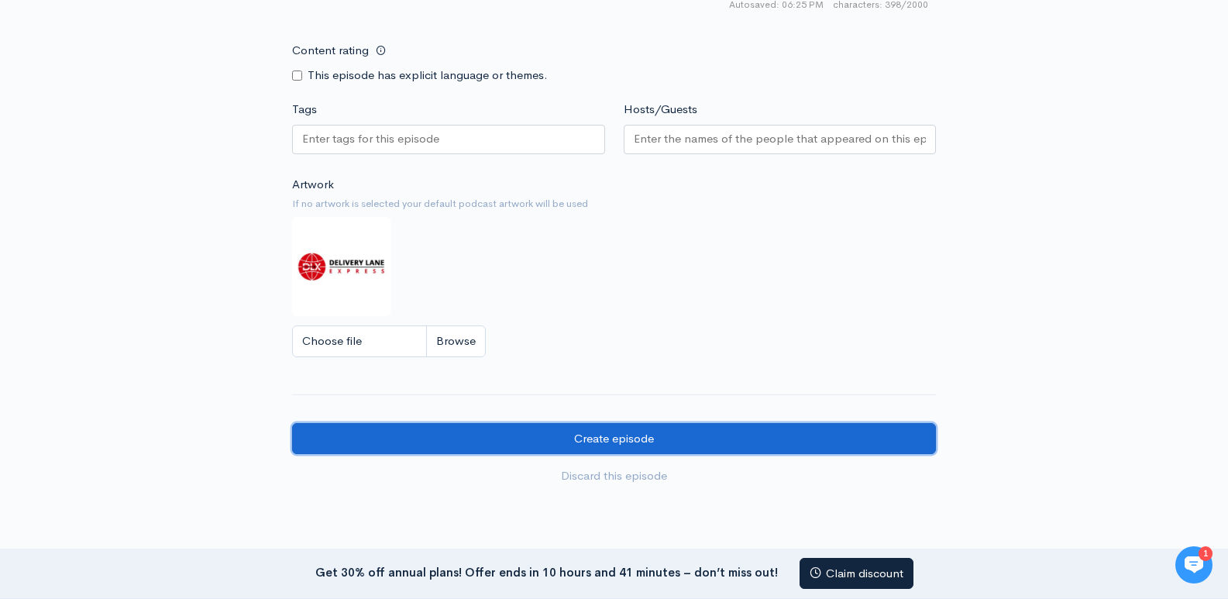
click at [607, 450] on input "Create episode" at bounding box center [614, 439] width 644 height 32
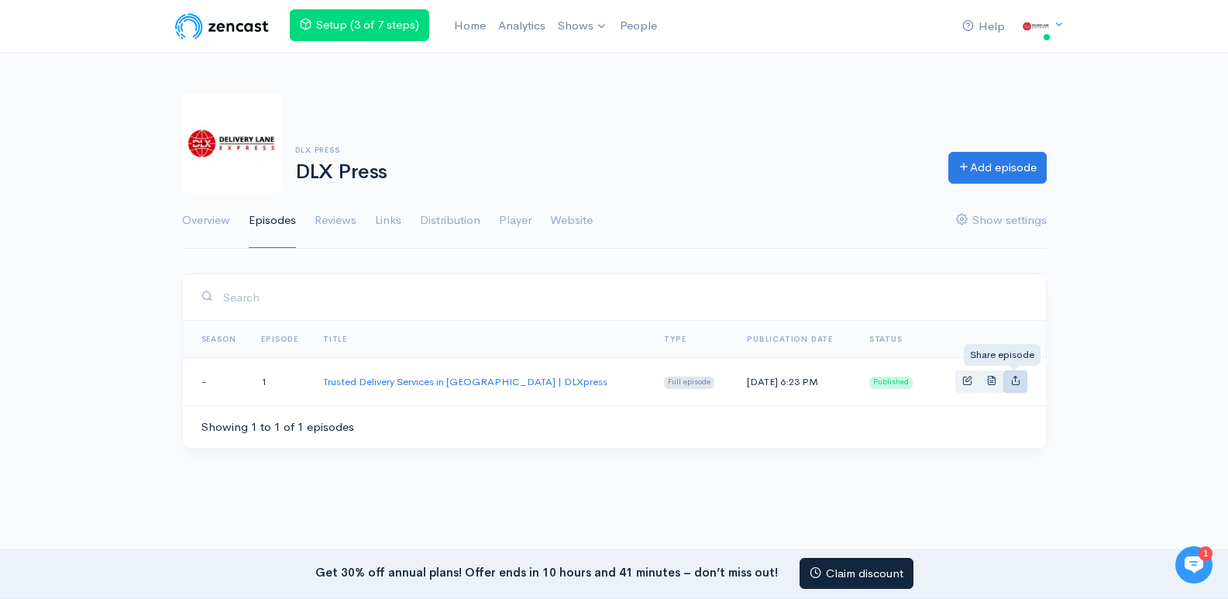
click at [1016, 383] on icon "Basic example" at bounding box center [1015, 380] width 10 height 10
type input "[URL][DOMAIN_NAME]"
type input "<iframe src='[URL][DOMAIN_NAME]' width='100%' height='190' frameborder='0' scro…"
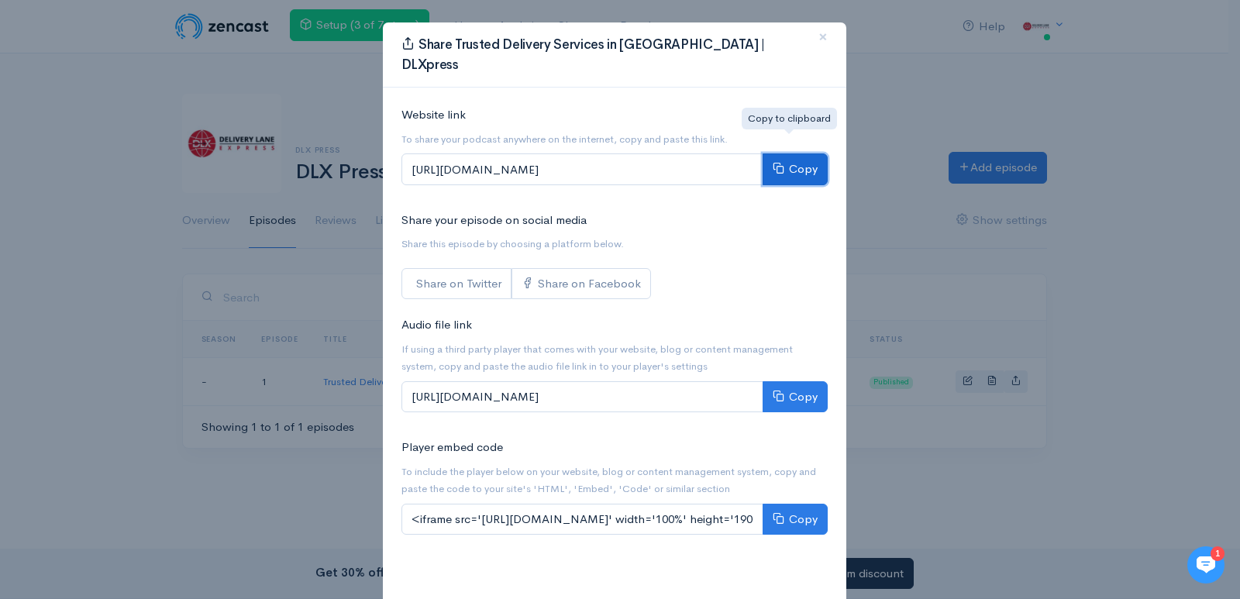
drag, startPoint x: 791, startPoint y: 156, endPoint x: 783, endPoint y: 165, distance: 12.1
click at [787, 155] on button "Copy" at bounding box center [794, 169] width 65 height 32
